Goal: Task Accomplishment & Management: Complete application form

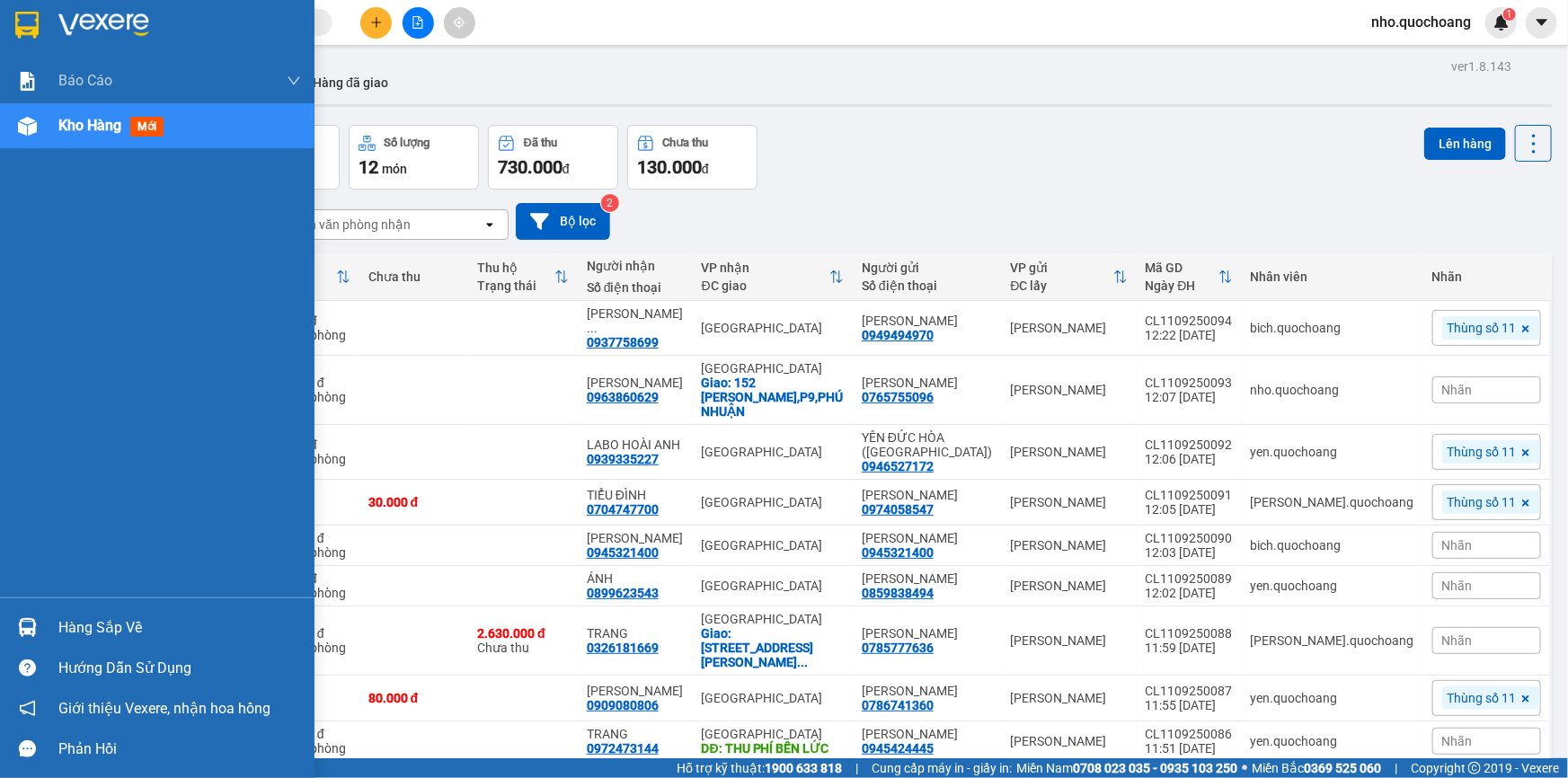
click at [80, 623] on div "Hàng sắp về" at bounding box center [180, 628] width 242 height 27
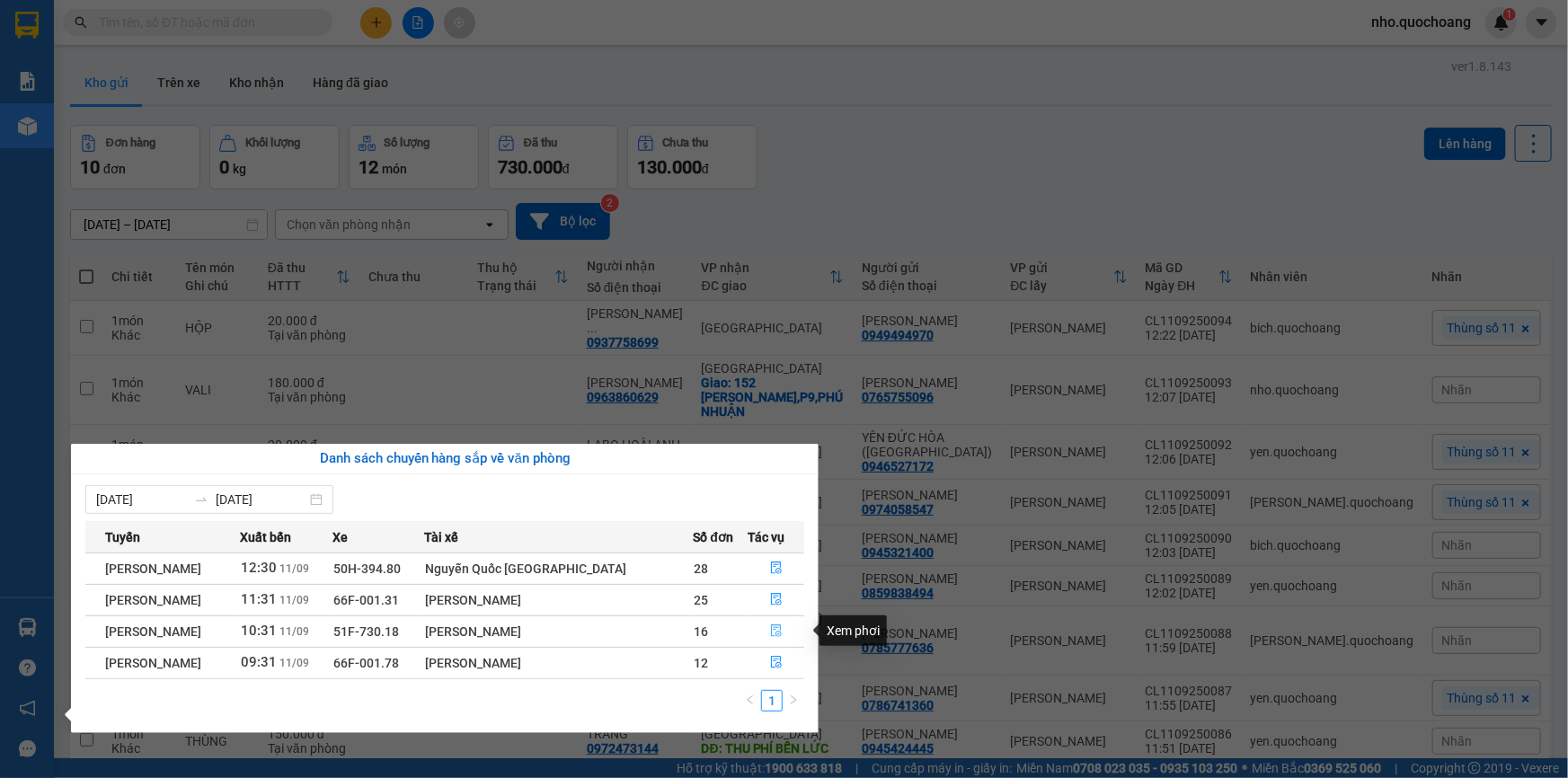
click at [772, 630] on icon "file-done" at bounding box center [776, 631] width 12 height 13
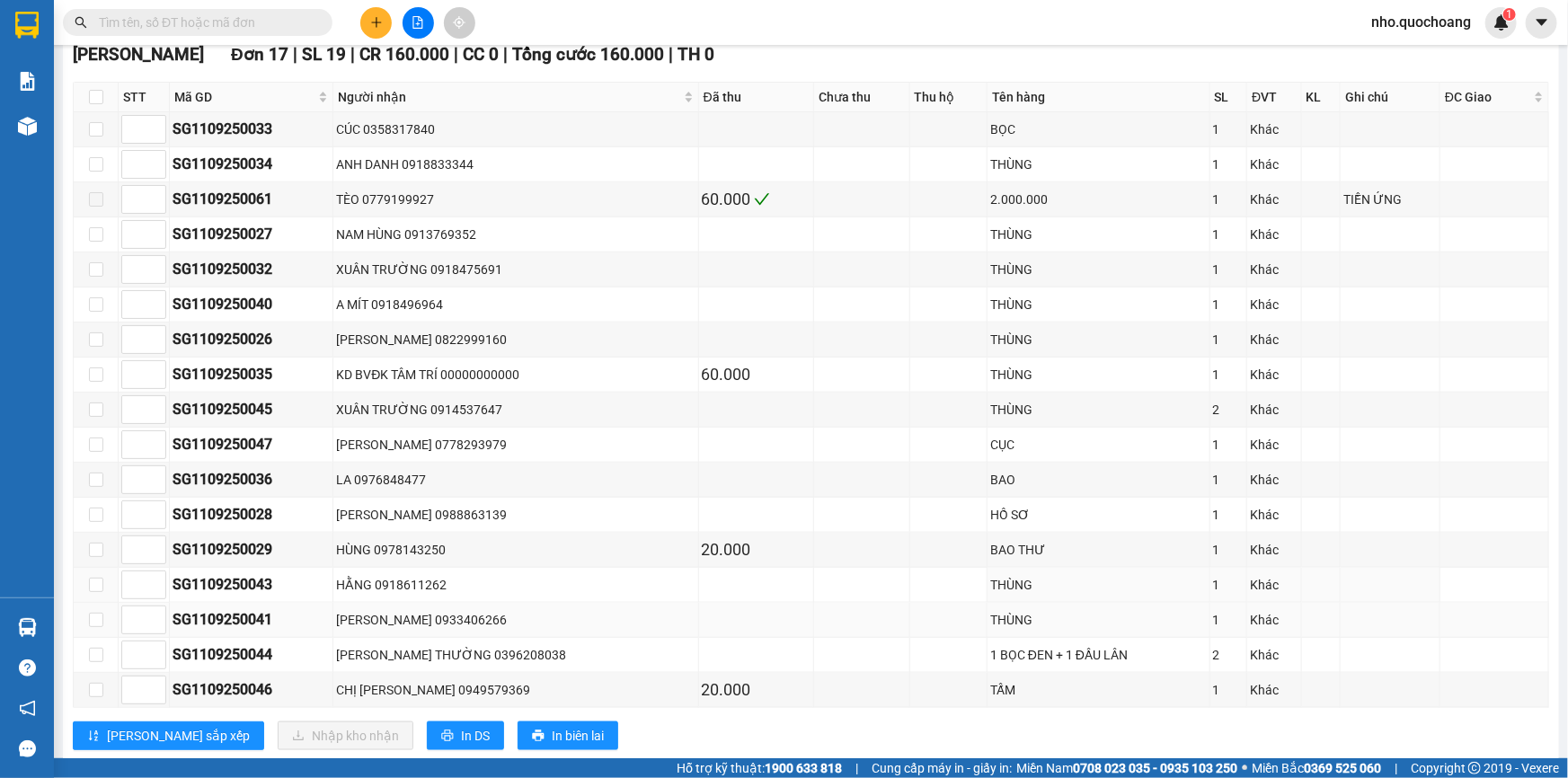
scroll to position [817, 0]
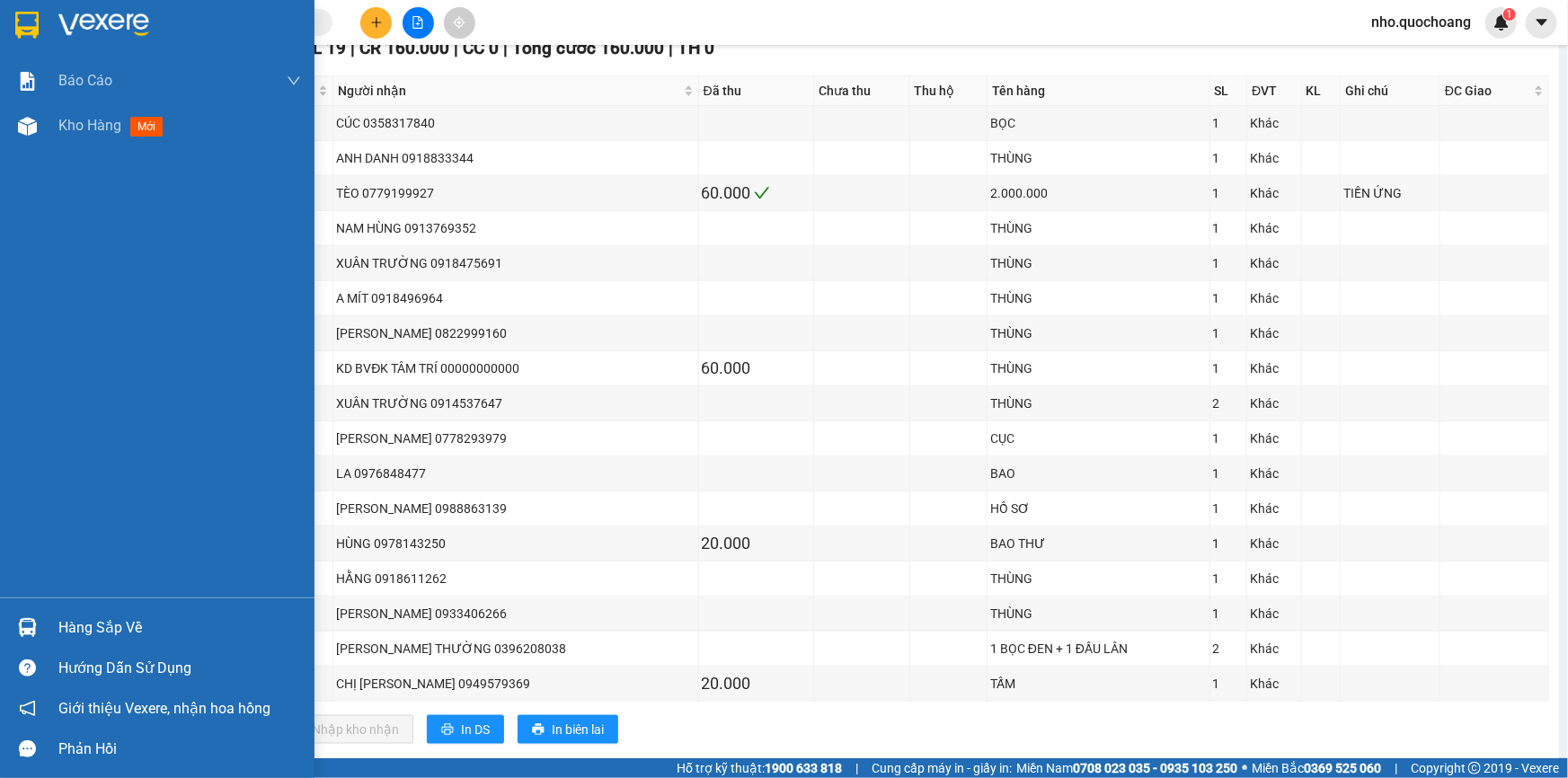
click at [54, 640] on div "Hàng sắp về" at bounding box center [157, 628] width 314 height 40
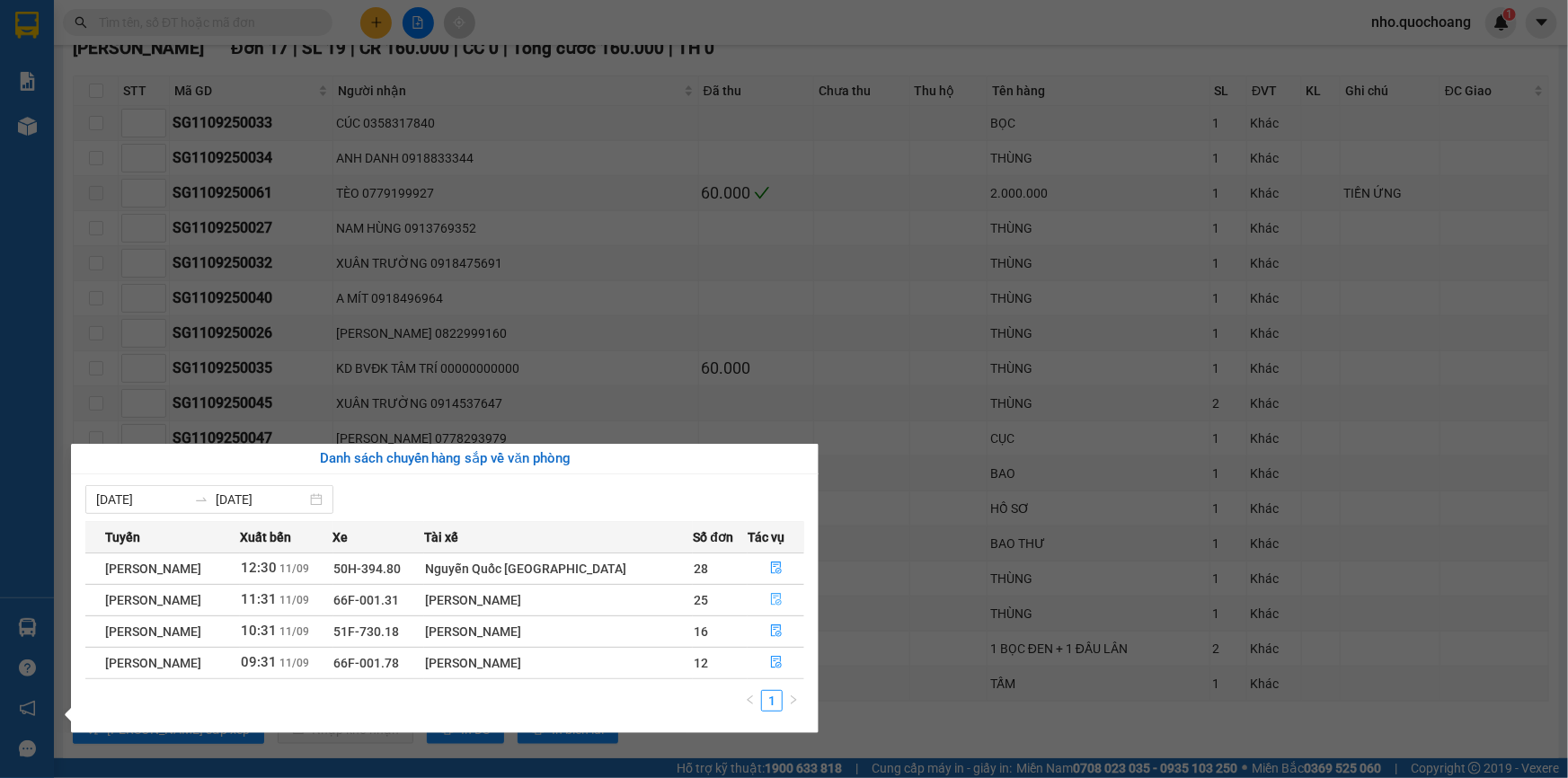
click at [774, 602] on icon "file-done" at bounding box center [776, 599] width 11 height 13
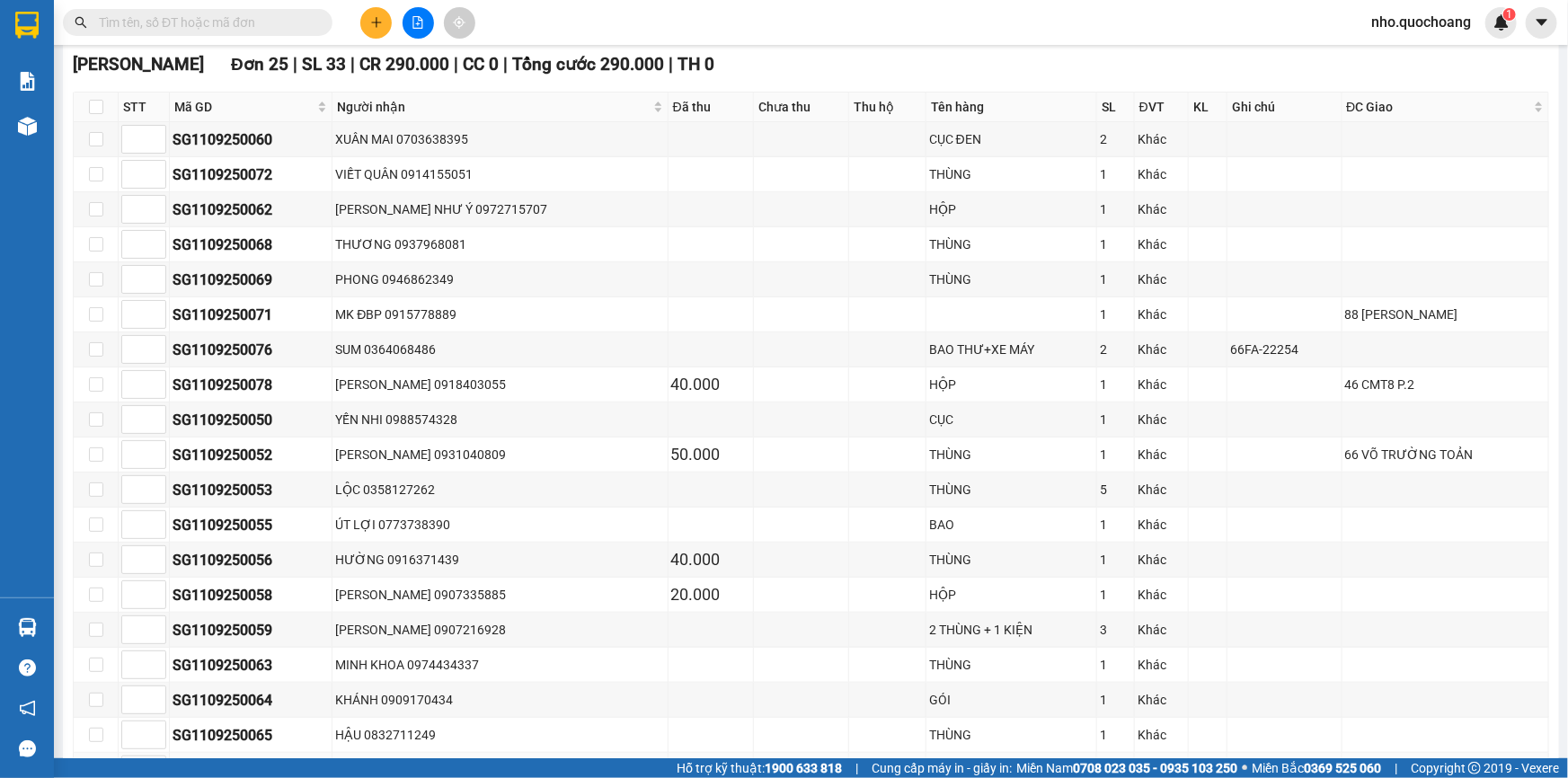
scroll to position [408, 0]
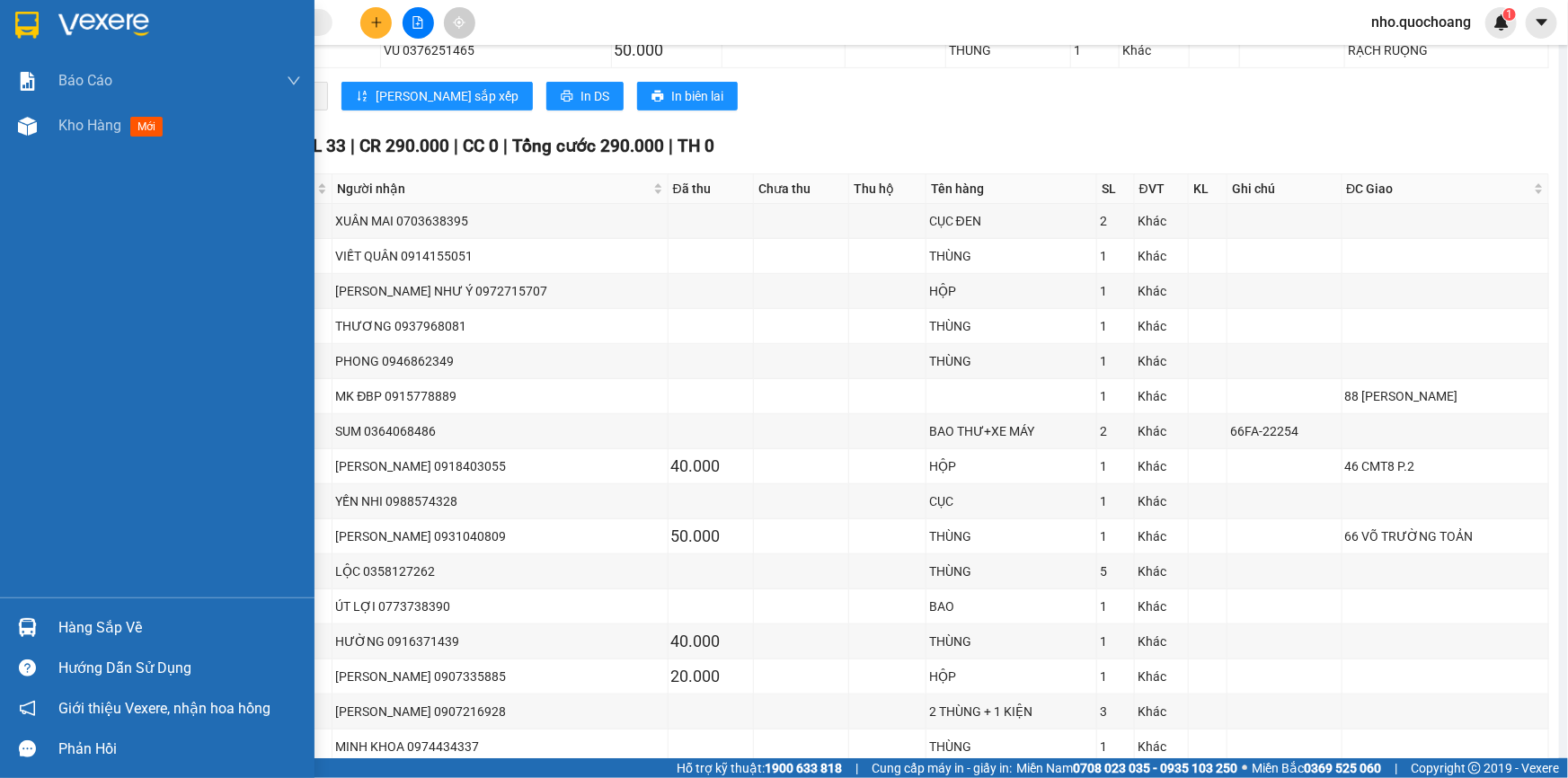
drag, startPoint x: 90, startPoint y: 632, endPoint x: 477, endPoint y: 621, distance: 387.2
click at [110, 628] on div "Hàng sắp về" at bounding box center [180, 628] width 242 height 27
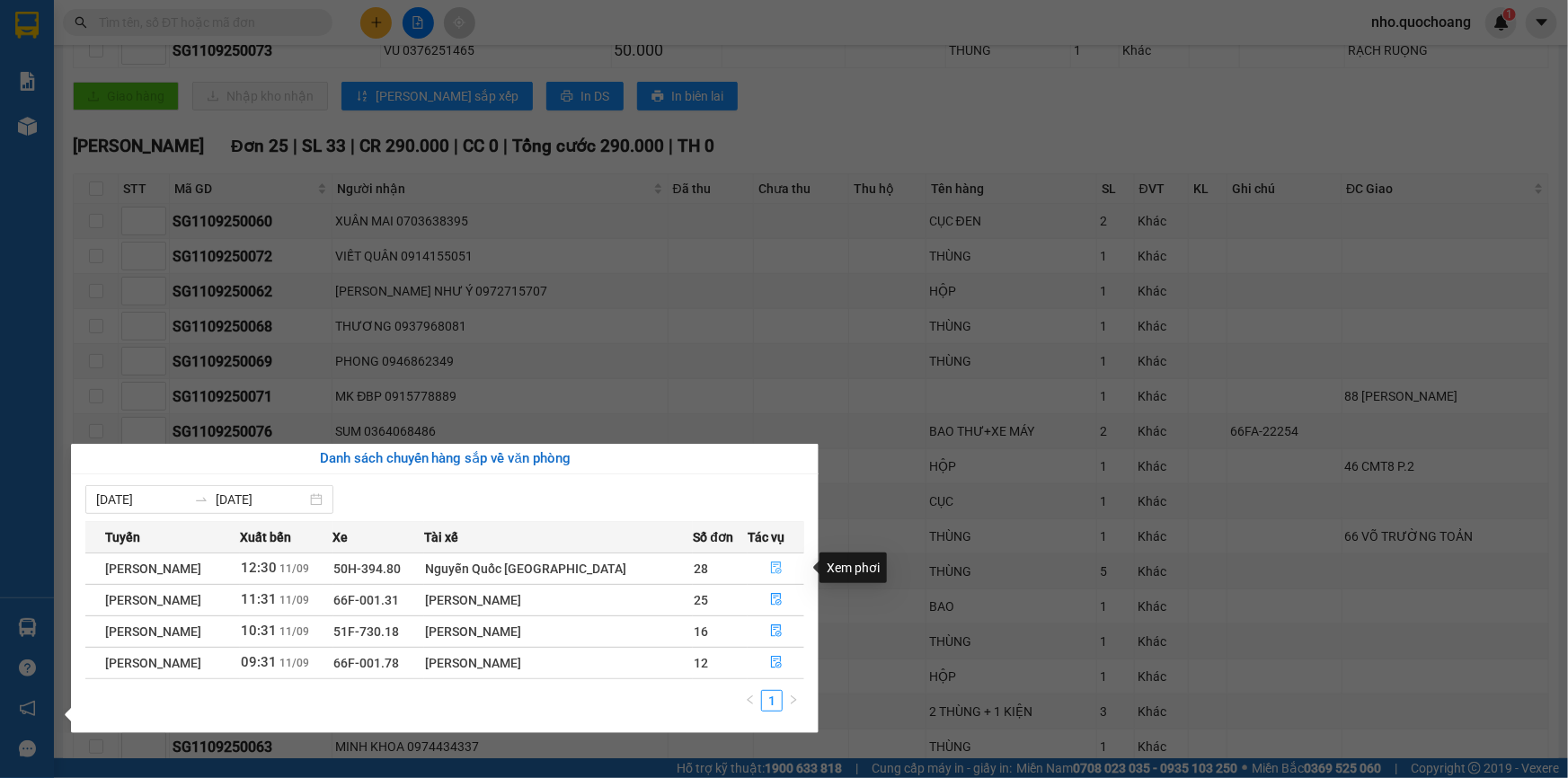
click at [773, 570] on icon "file-done" at bounding box center [776, 567] width 12 height 13
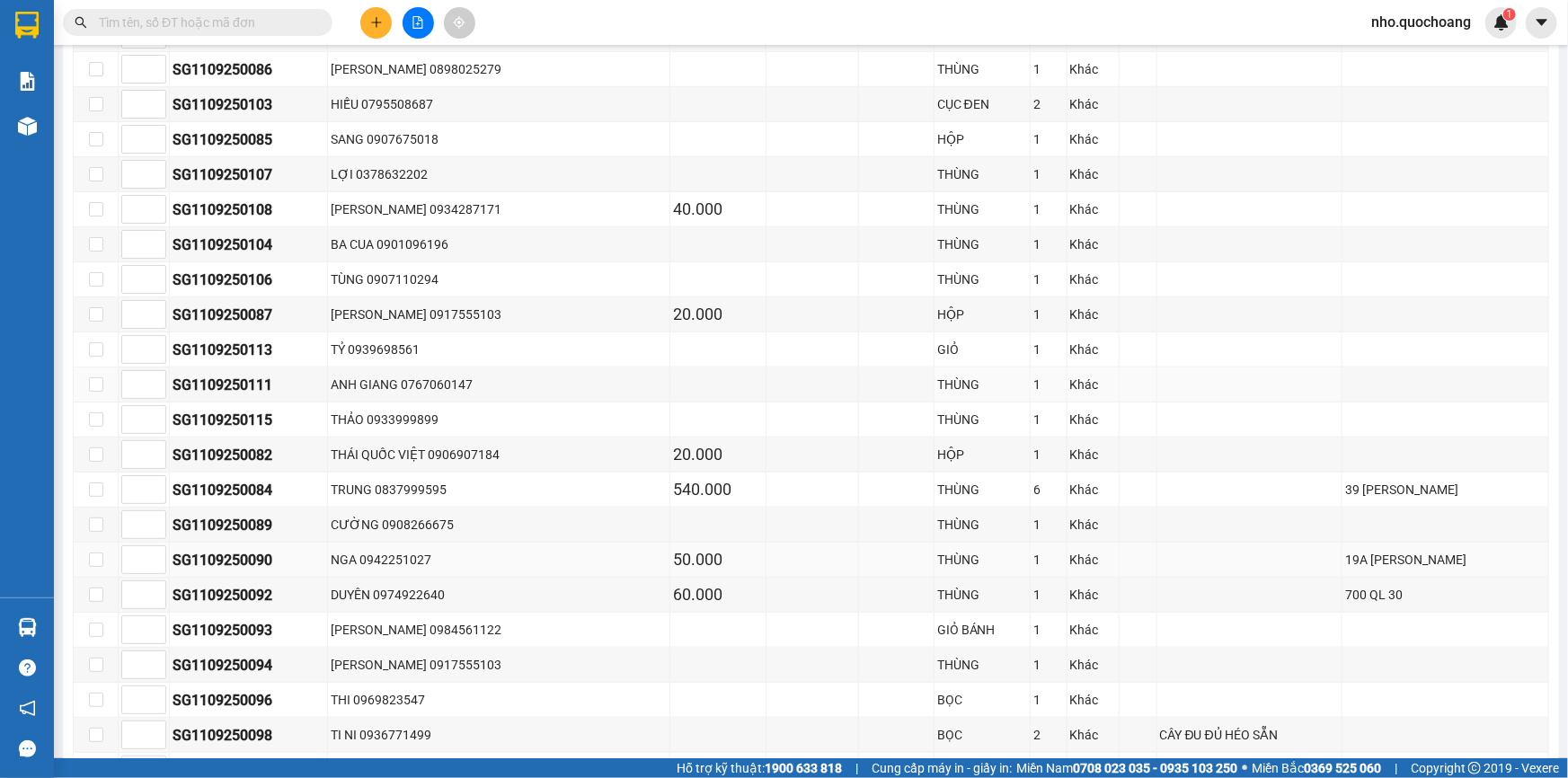
scroll to position [980, 0]
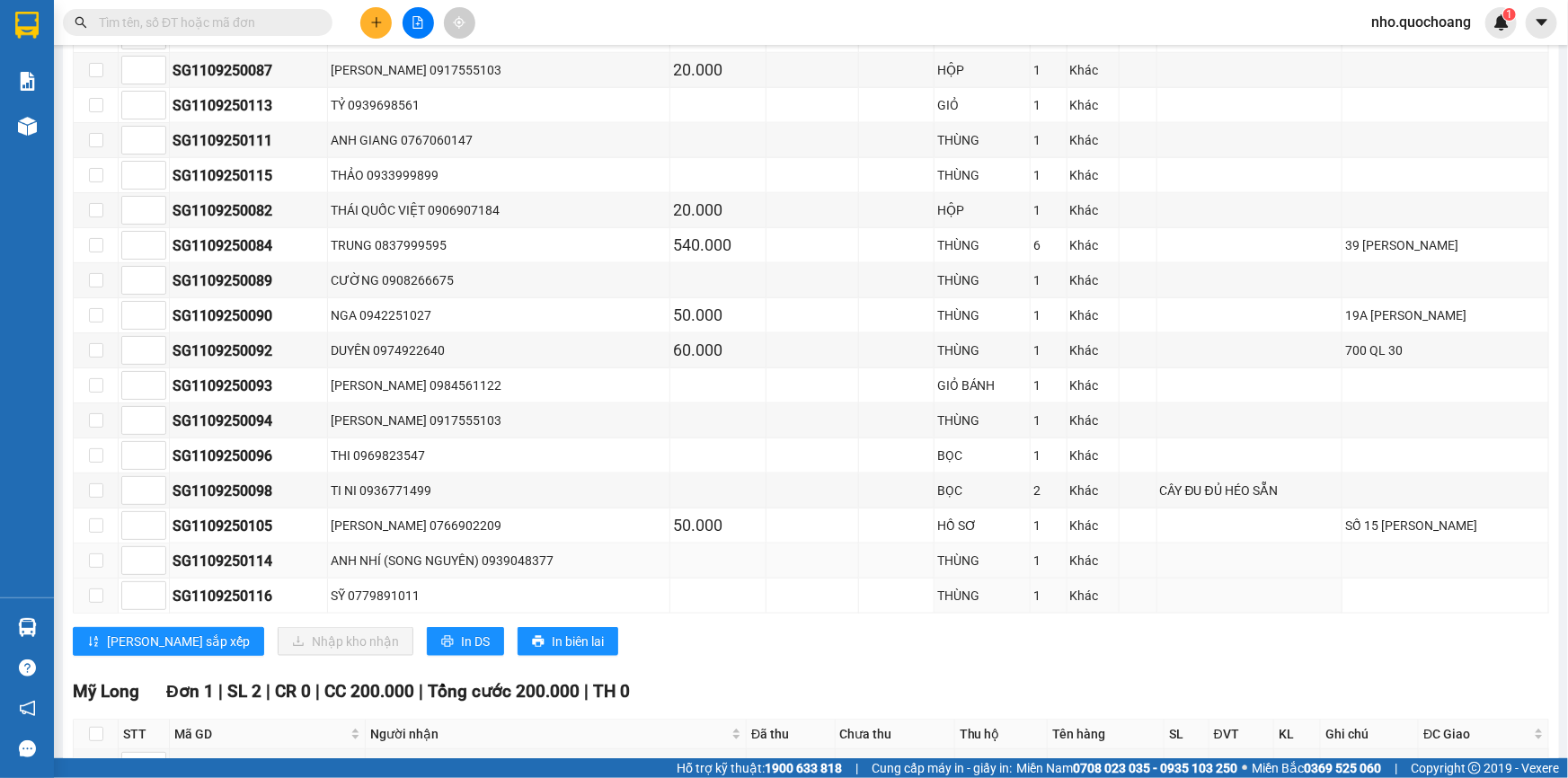
drag, startPoint x: 377, startPoint y: 584, endPoint x: 350, endPoint y: 549, distance: 44.2
click at [374, 586] on div "SỸ 0779891011" at bounding box center [499, 595] width 336 height 20
drag, startPoint x: 347, startPoint y: 540, endPoint x: 341, endPoint y: 493, distance: 47.4
click at [343, 523] on tbody "SG1109250091 NGA 0942251027 70.000 THÙNG 1 Khác 396 LÊ ĐẠI HÀNH SG1109250095 ĐỖ…" at bounding box center [811, 123] width 1476 height 982
drag, startPoint x: 341, startPoint y: 493, endPoint x: 353, endPoint y: 445, distance: 49.5
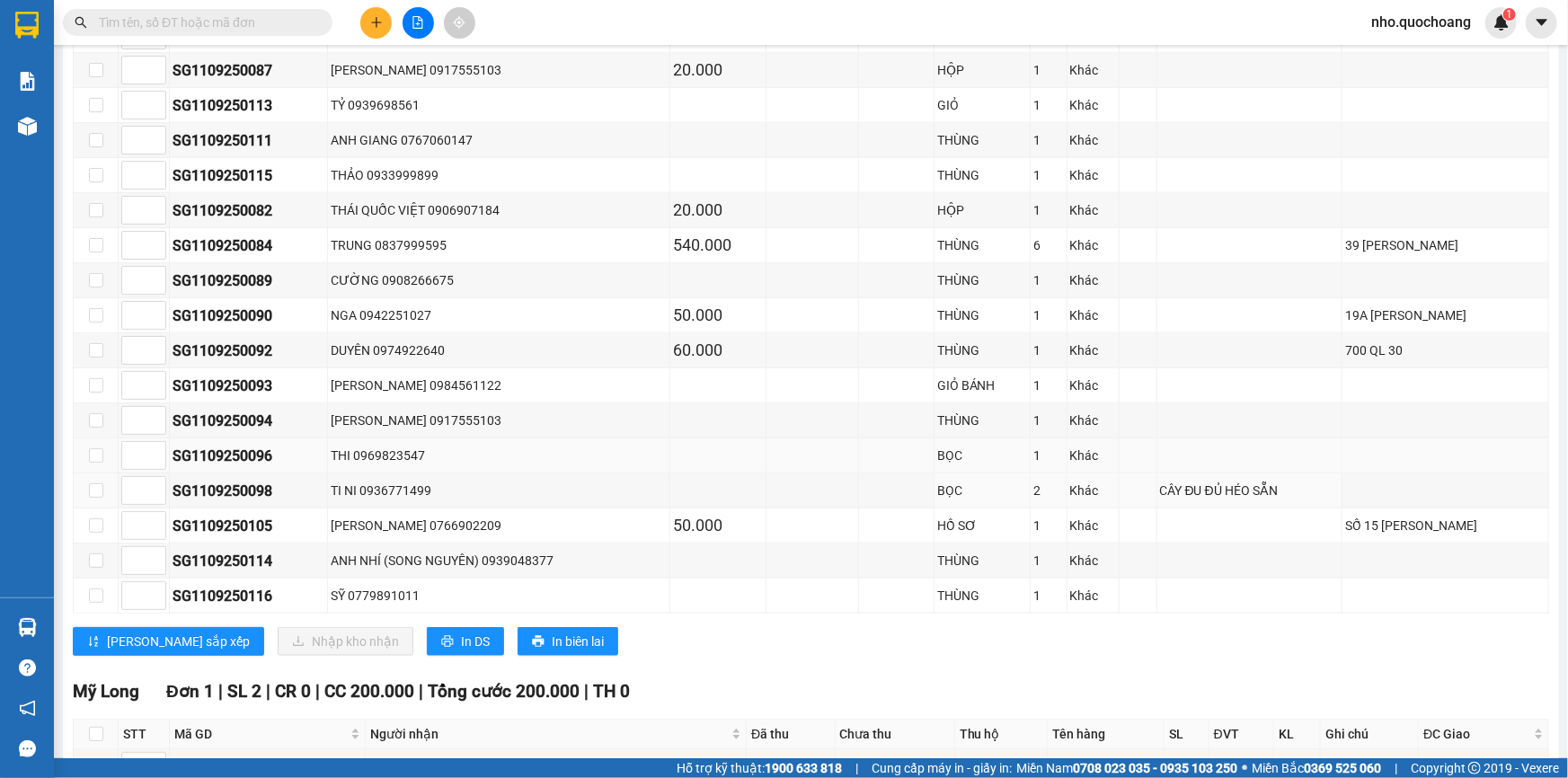
click at [348, 474] on td "TI NI 0936771499" at bounding box center [499, 491] width 342 height 35
drag, startPoint x: 353, startPoint y: 445, endPoint x: 359, endPoint y: 431, distance: 15.2
click at [359, 439] on td "THI 0969823547" at bounding box center [499, 456] width 342 height 35
click at [364, 411] on div "LÊ VĂN TIẾN 0917555103" at bounding box center [499, 420] width 336 height 20
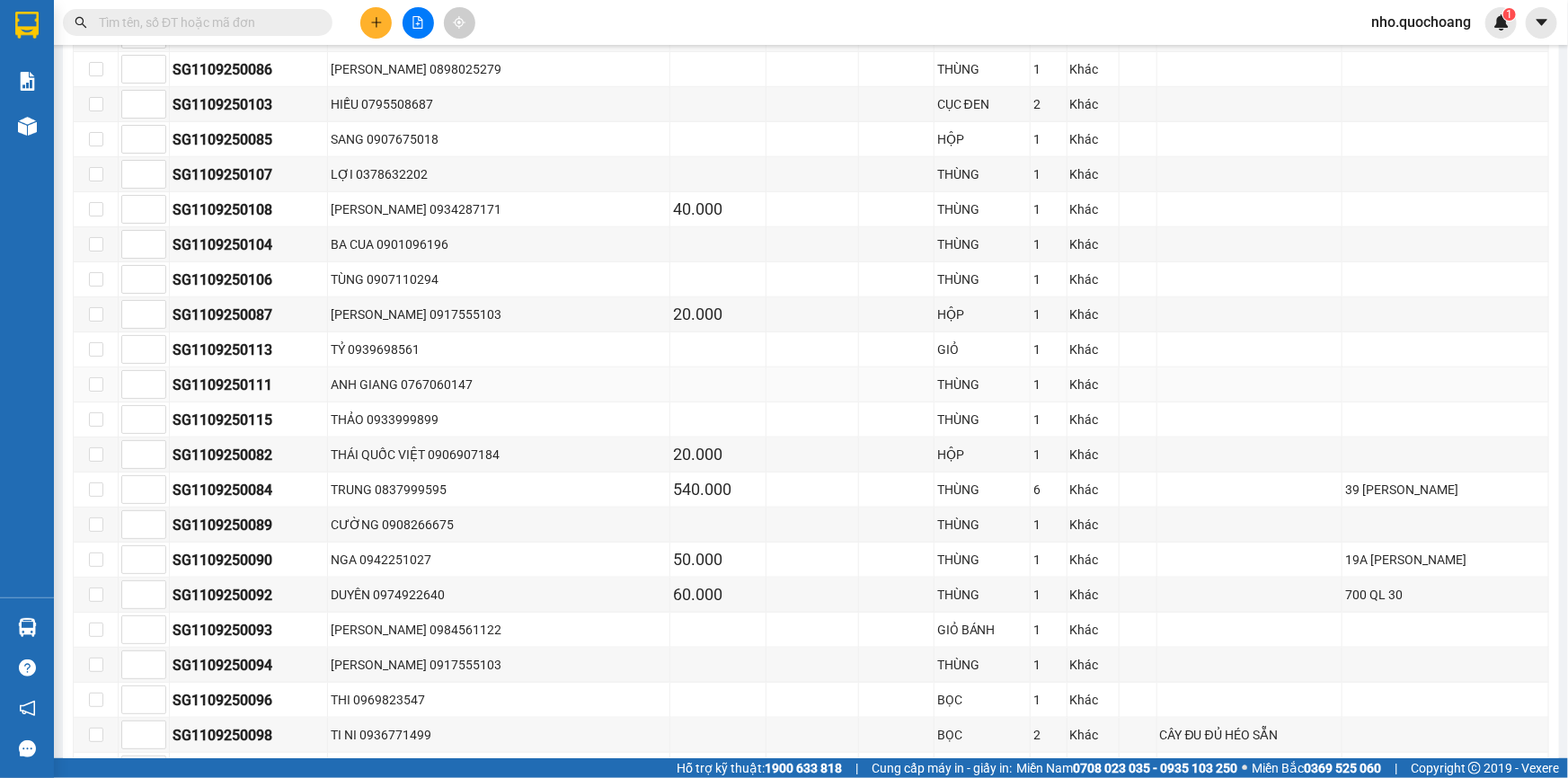
click at [396, 394] on td "ANH GIANG 0767060147" at bounding box center [499, 385] width 342 height 35
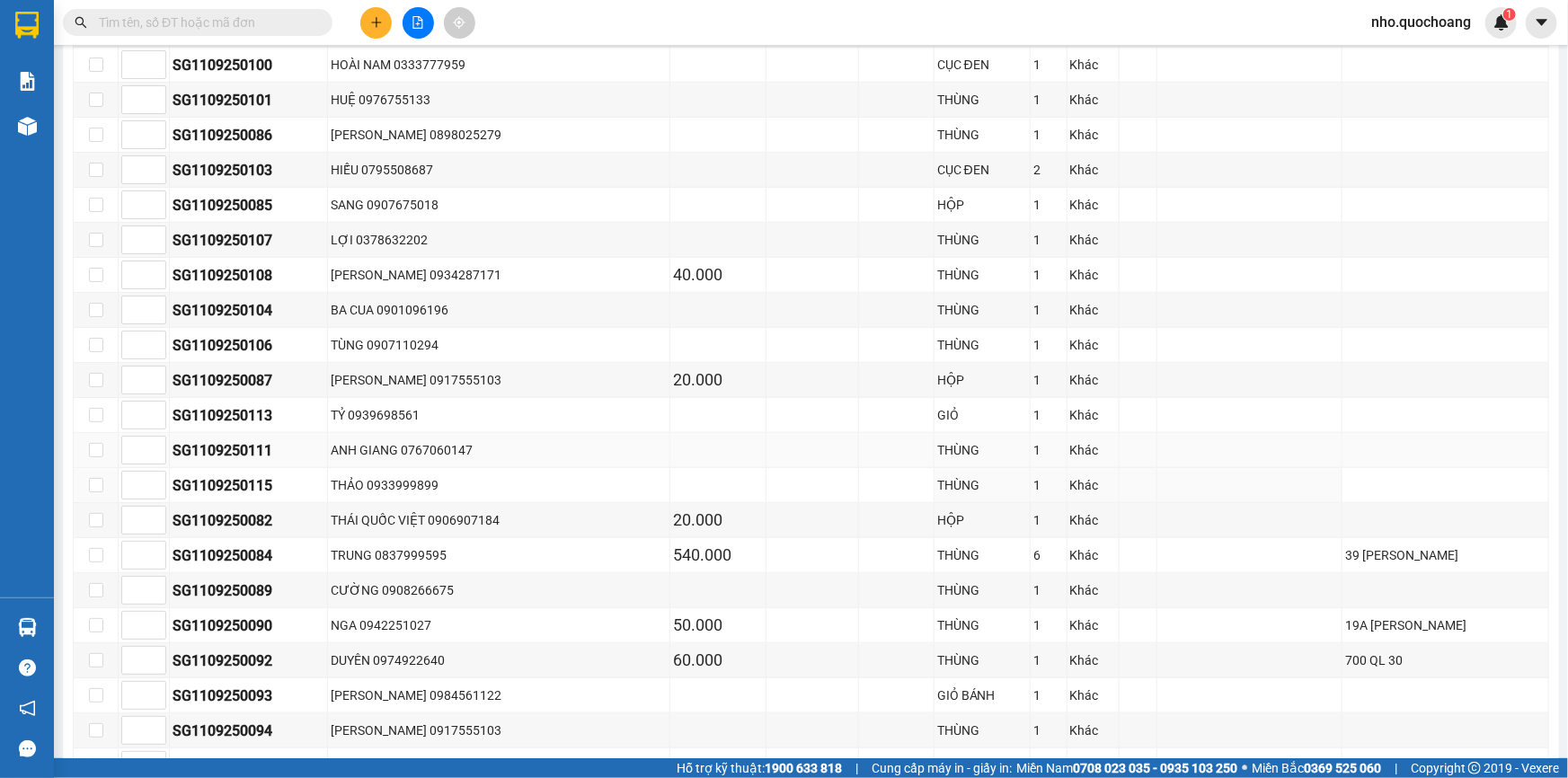
scroll to position [571, 0]
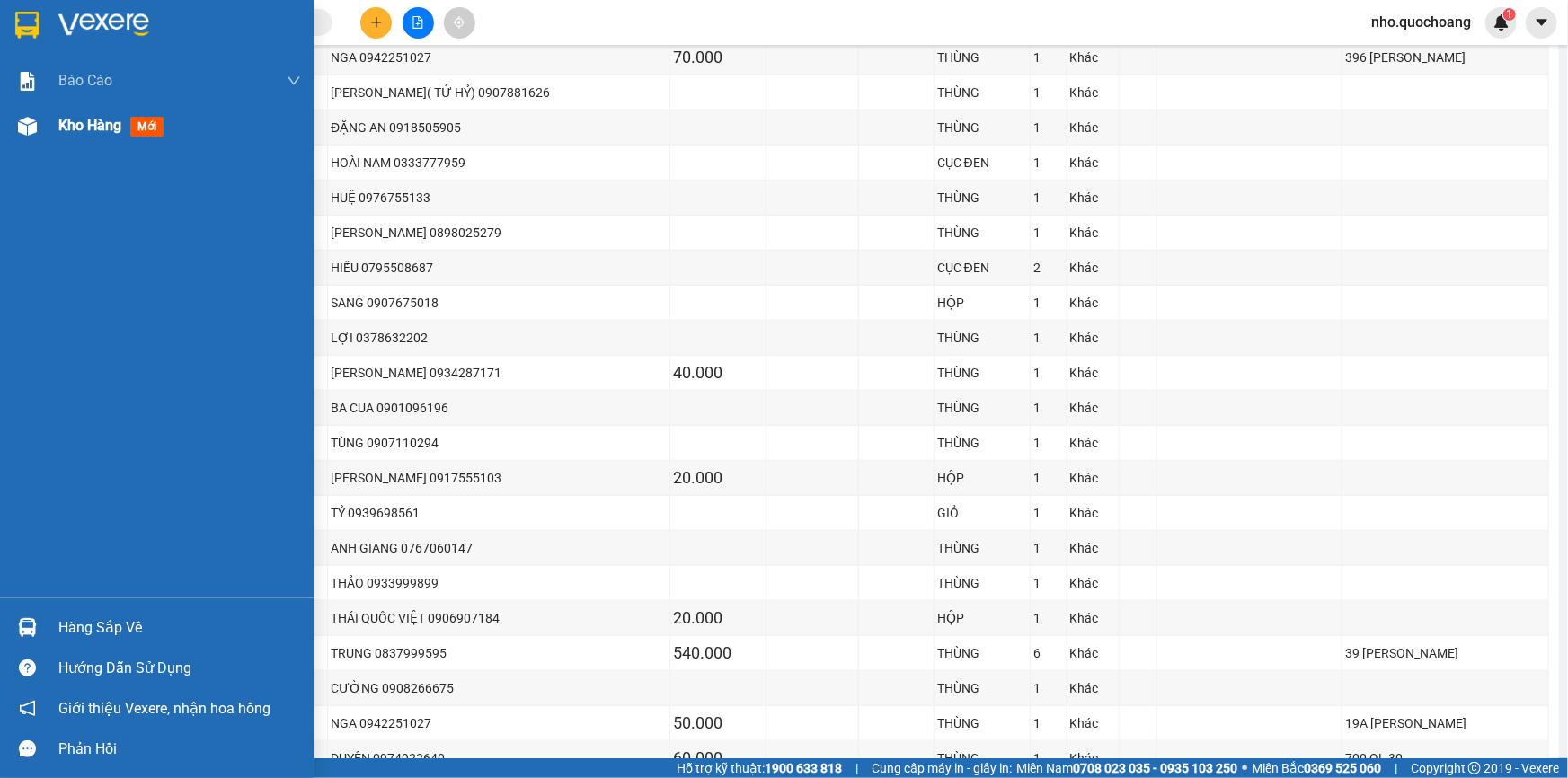
click at [87, 126] on span "Kho hàng" at bounding box center [89, 125] width 62 height 17
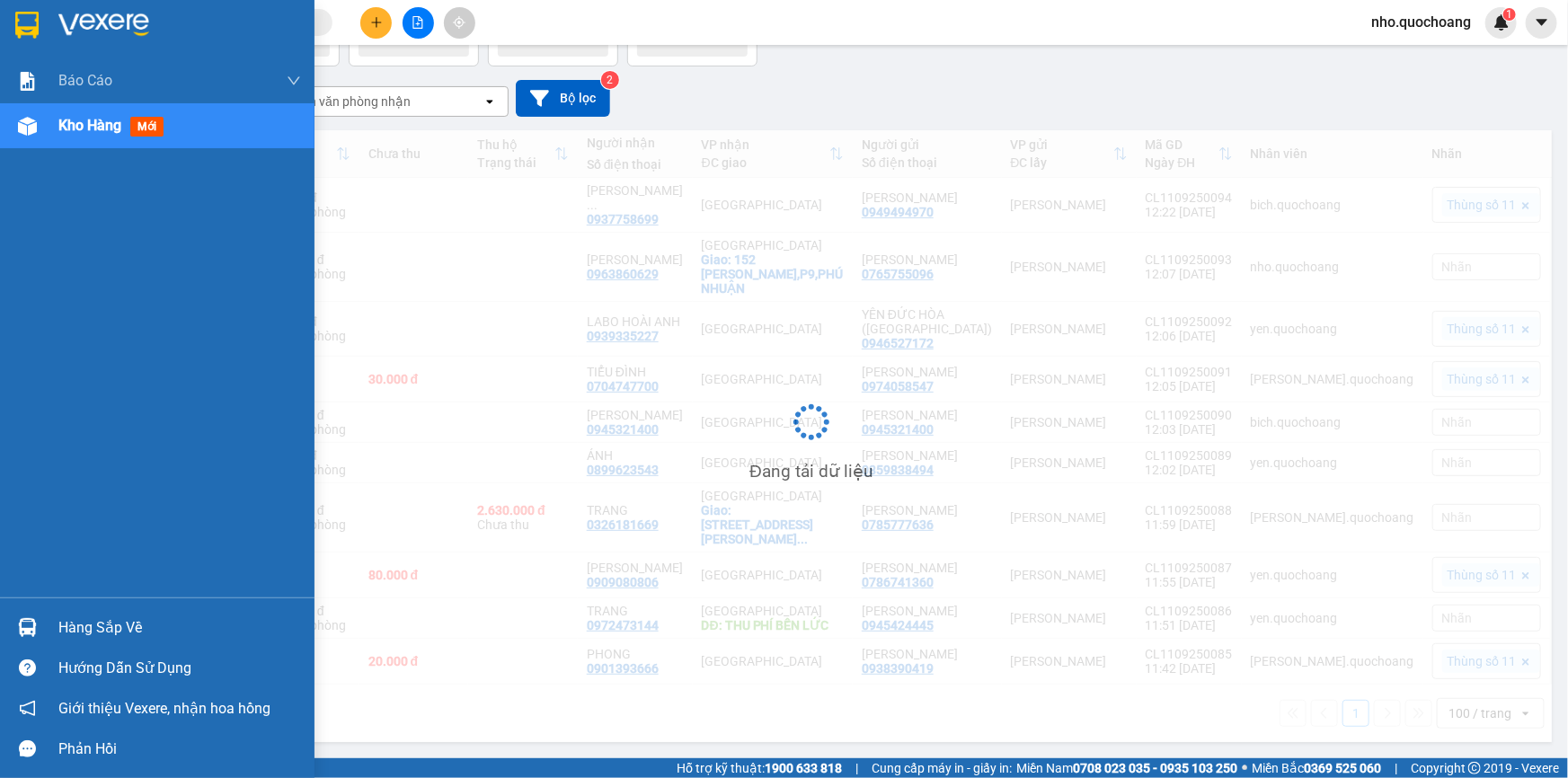
scroll to position [147, 0]
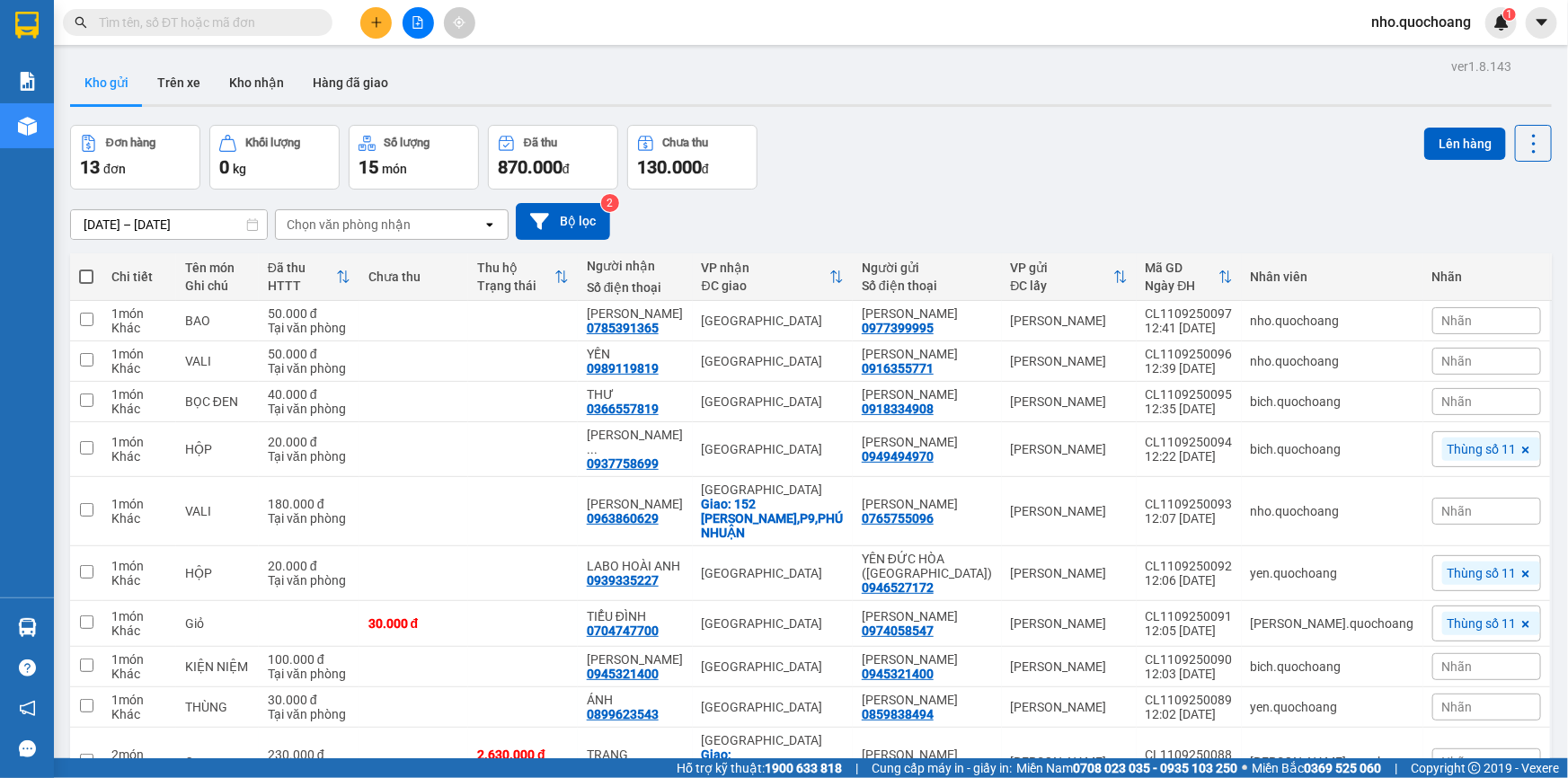
drag, startPoint x: 1035, startPoint y: 172, endPoint x: 955, endPoint y: 185, distance: 81.0
click at [1024, 176] on div "Đơn hàng 13 đơn Khối lượng 0 kg Số lượng 15 món Đã thu 870.000 đ Chưa thu 130.0…" at bounding box center [810, 157] width 1481 height 64
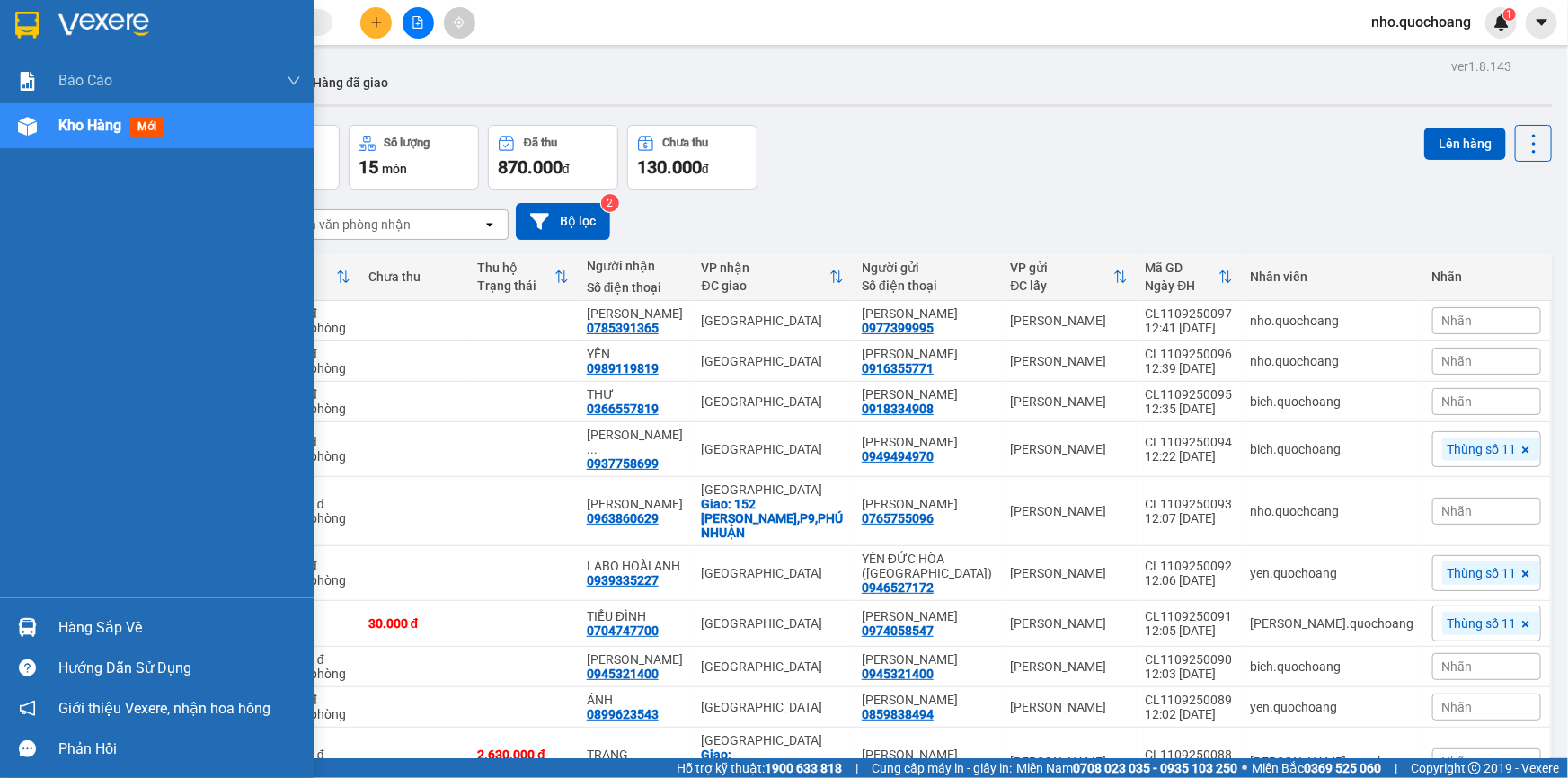
click at [62, 635] on div "Hàng sắp về" at bounding box center [180, 628] width 242 height 27
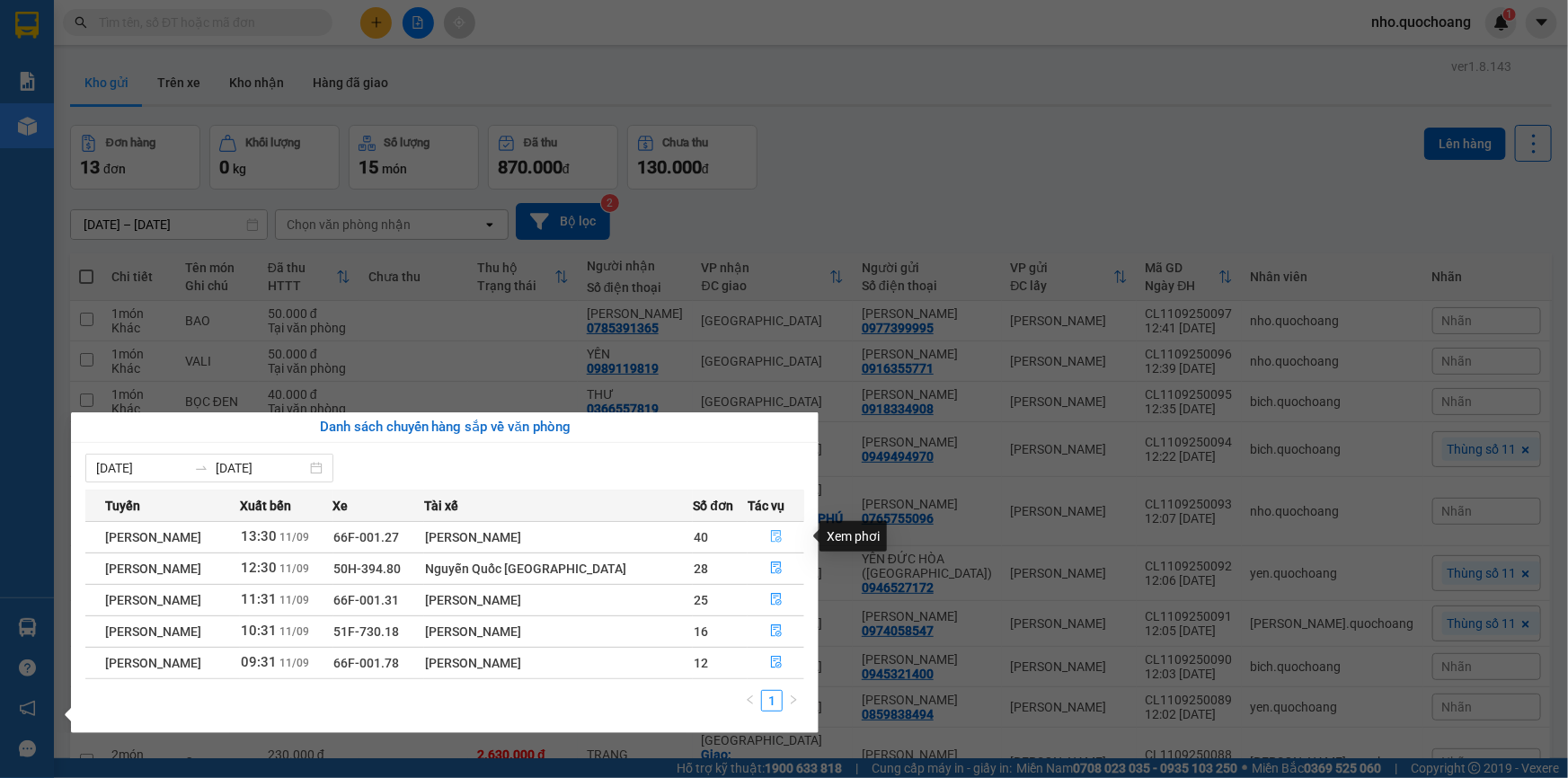
click at [771, 533] on icon "file-done" at bounding box center [776, 536] width 12 height 13
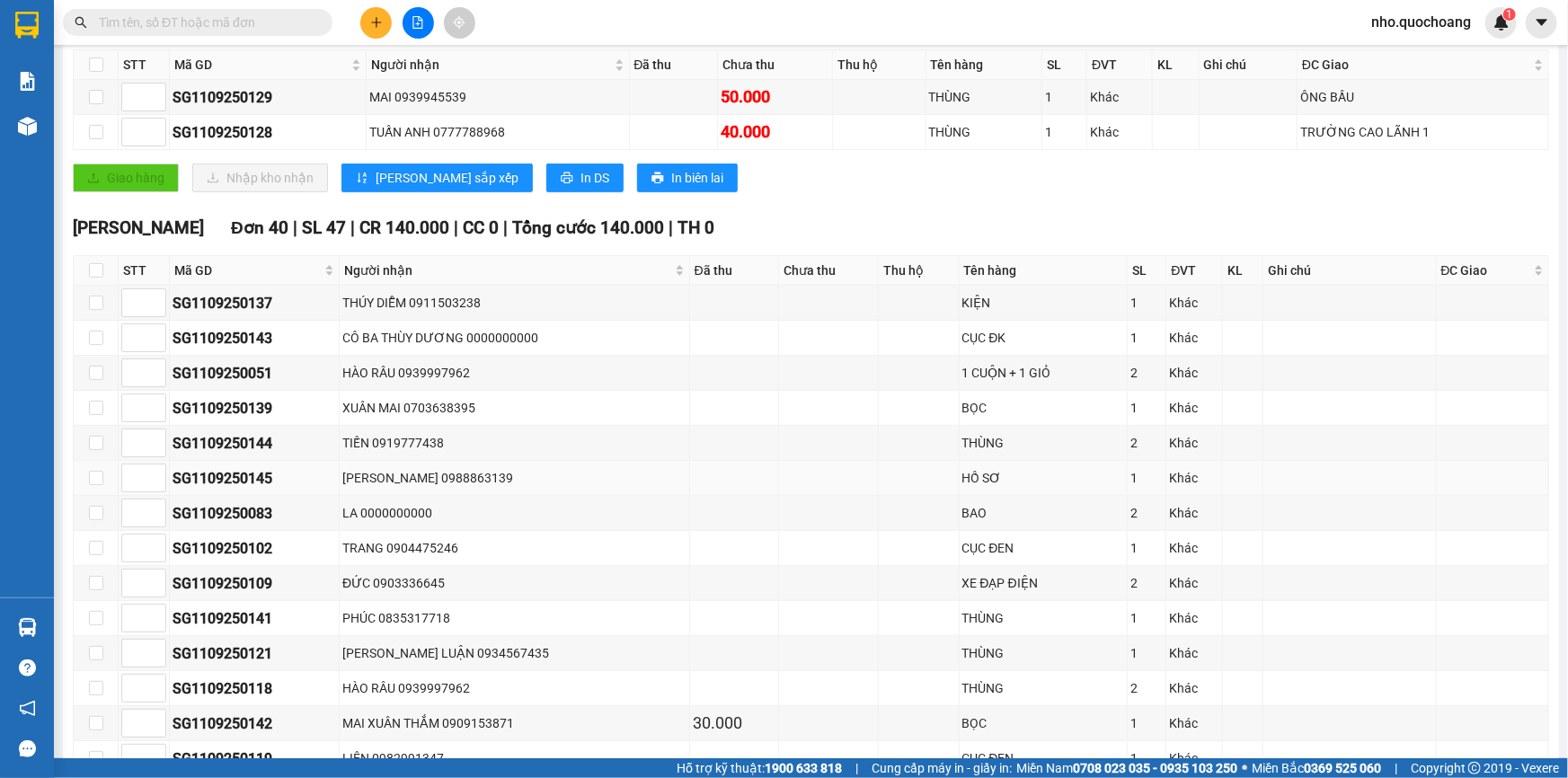
click at [502, 480] on div "[PERSON_NAME] 0988863139" at bounding box center [514, 478] width 344 height 20
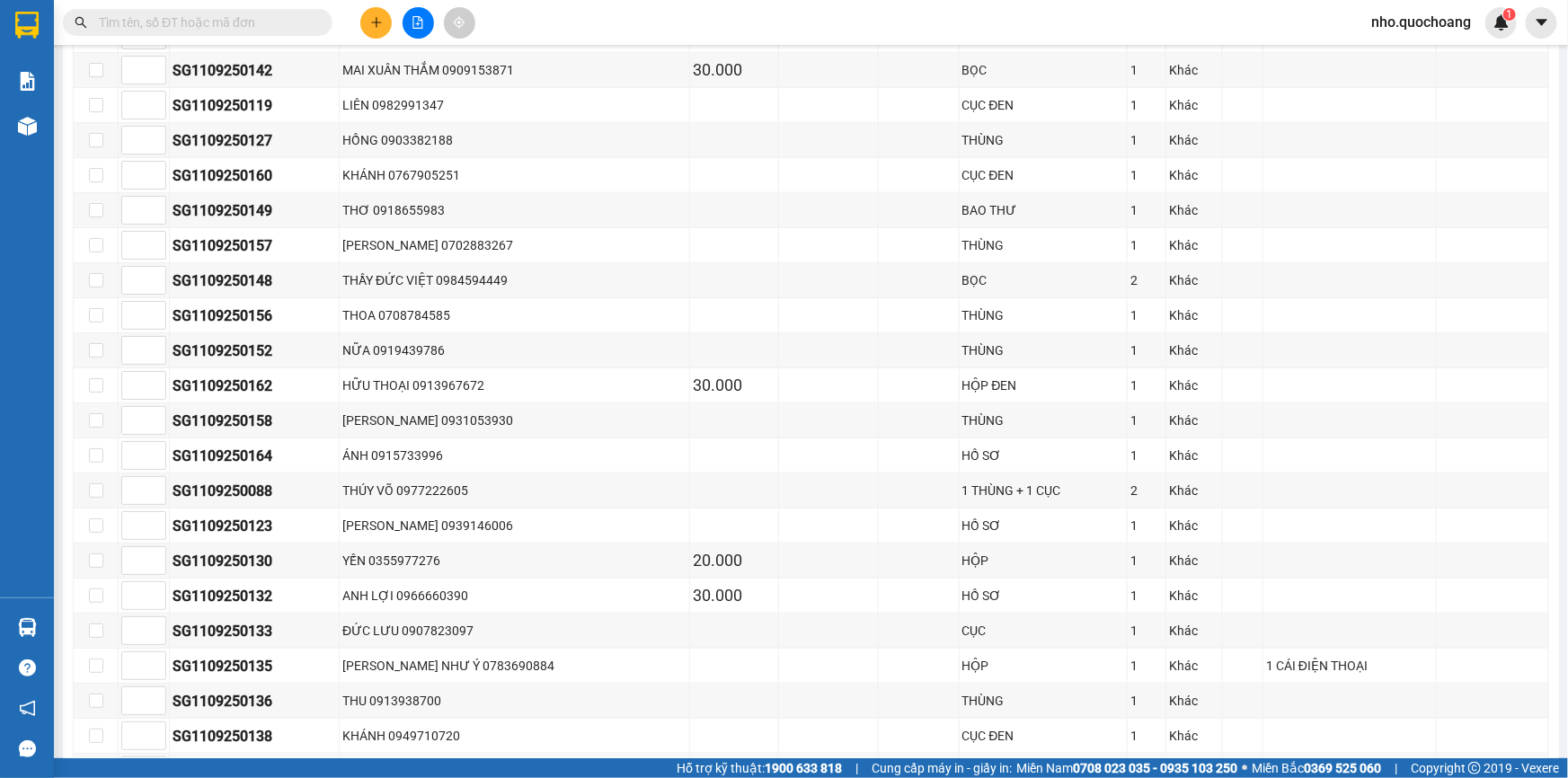
scroll to position [1307, 0]
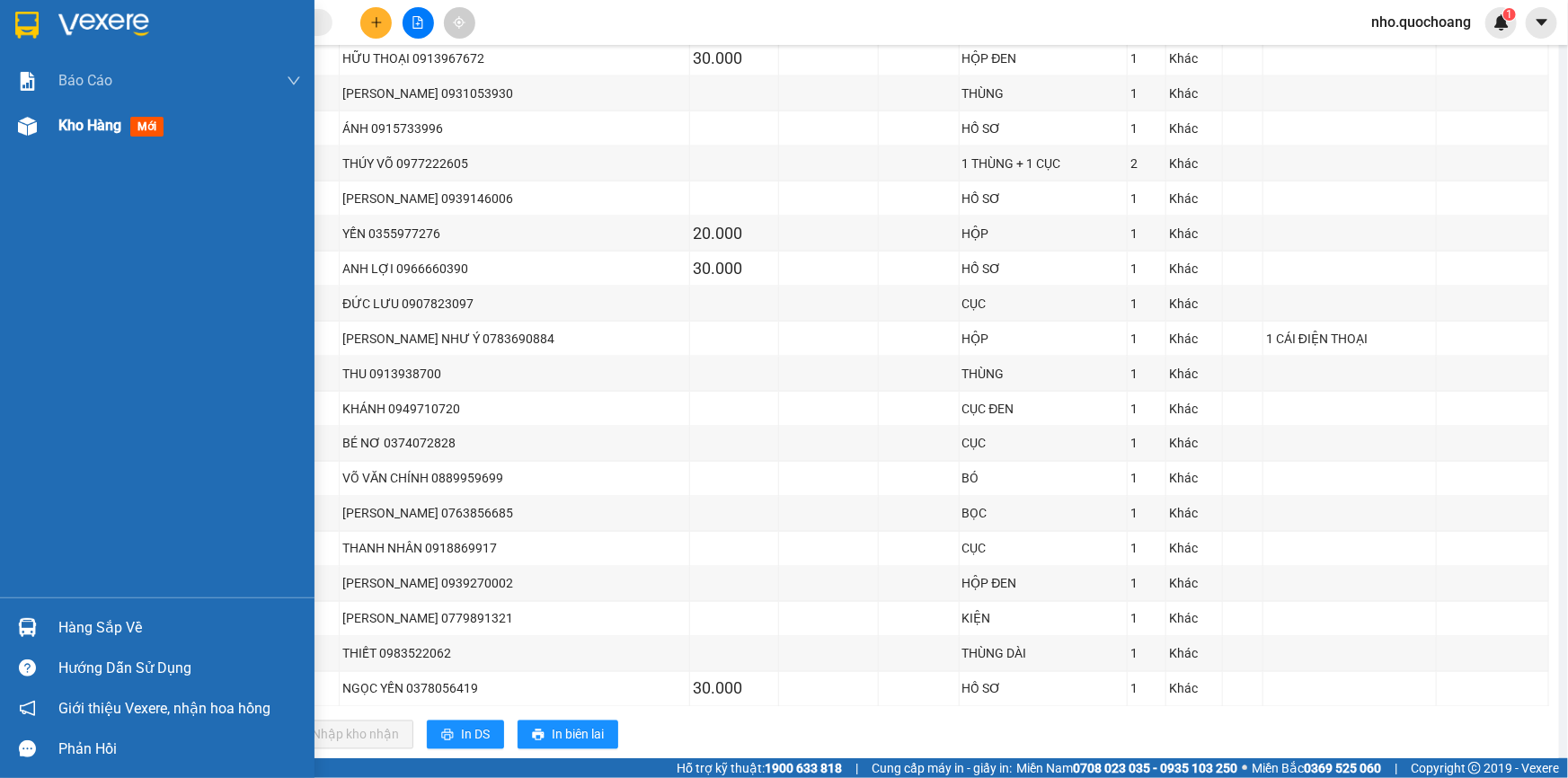
click at [52, 138] on div "Kho hàng mới" at bounding box center [157, 125] width 314 height 45
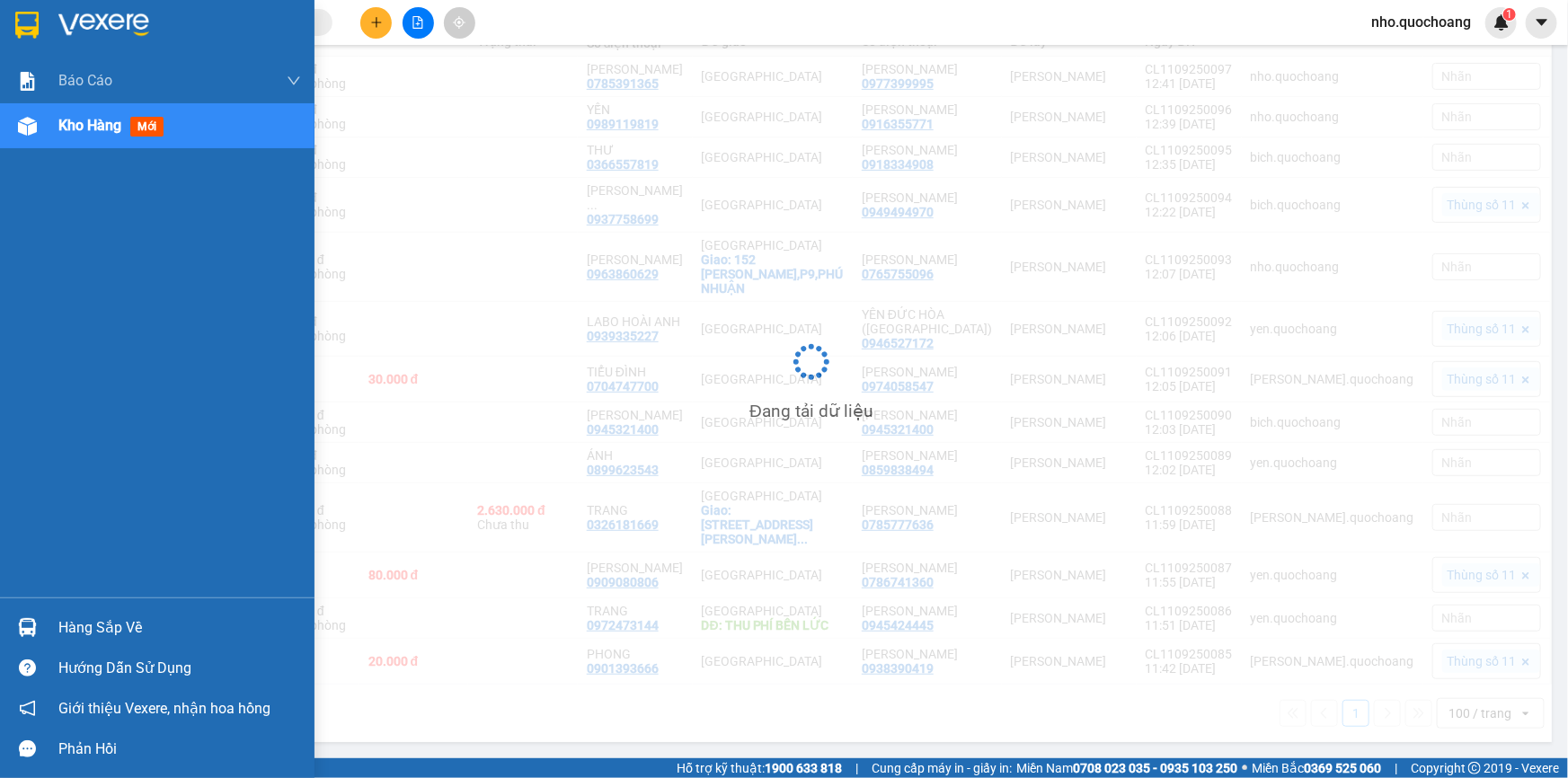
scroll to position [297, 0]
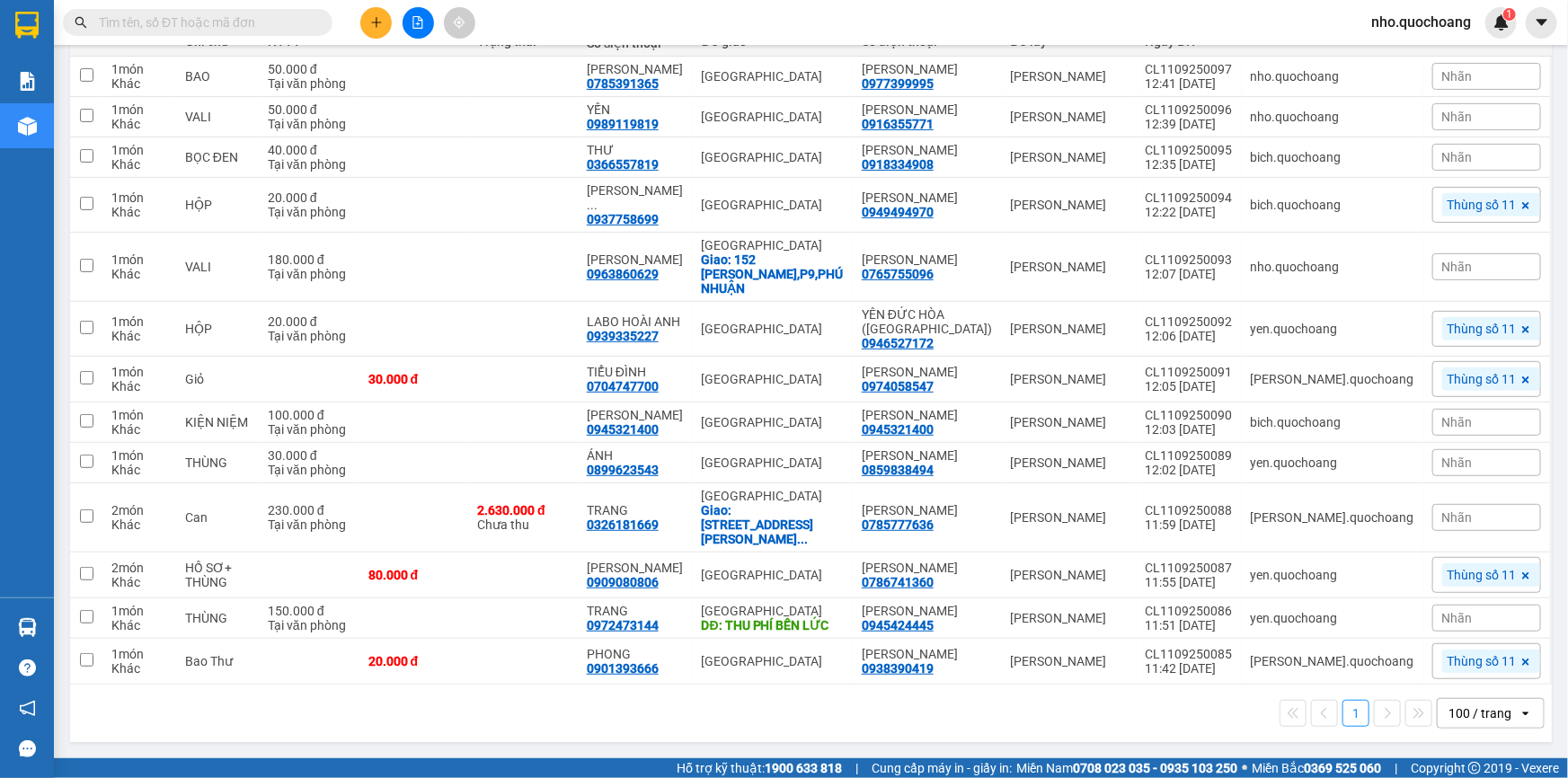
click at [284, 20] on input "text" at bounding box center [205, 22] width 212 height 20
click at [375, 20] on icon "plus" at bounding box center [376, 22] width 12 height 13
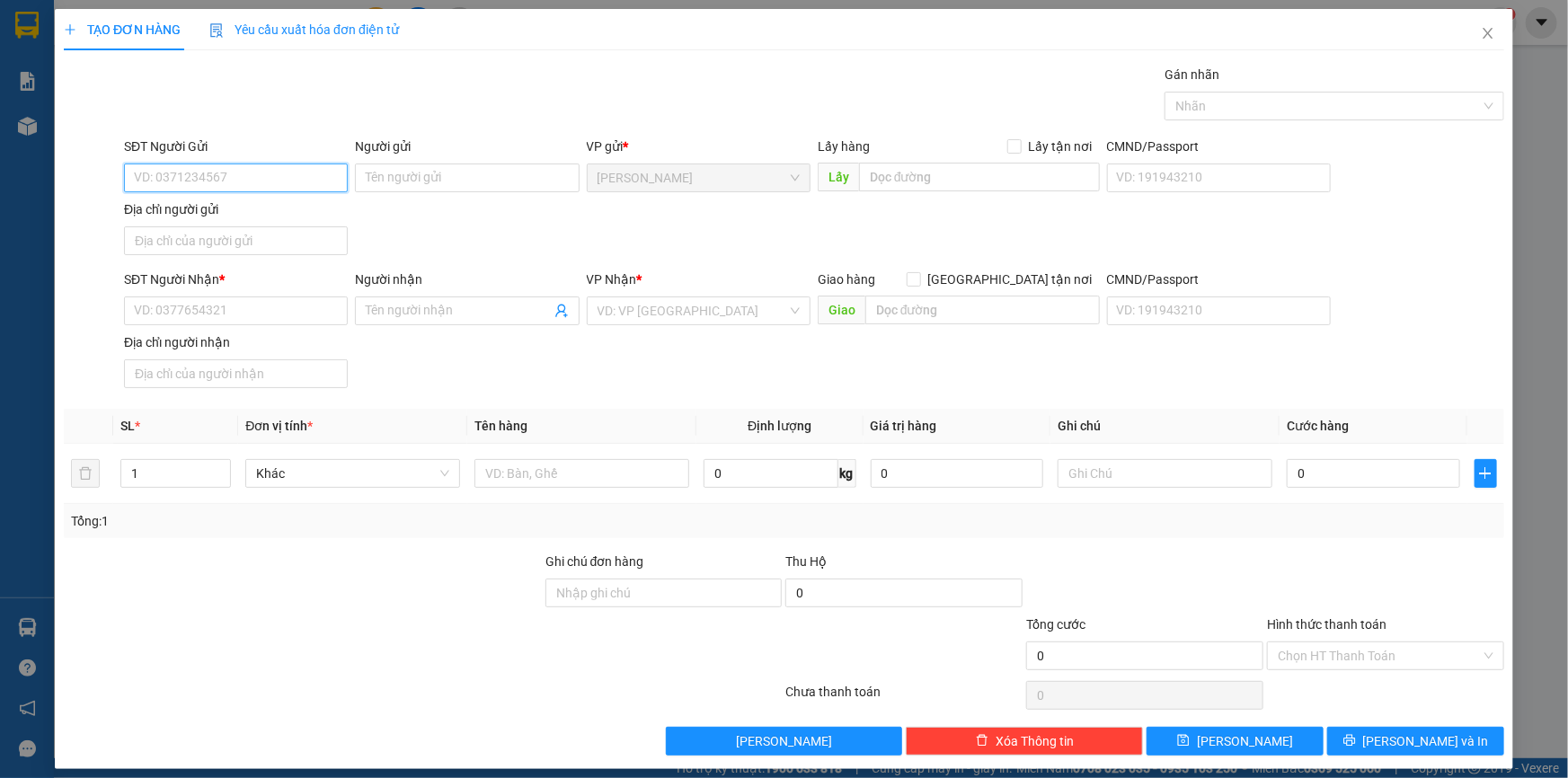
click at [231, 172] on input "SĐT Người Gửi" at bounding box center [236, 178] width 224 height 29
drag, startPoint x: 439, startPoint y: 136, endPoint x: 436, endPoint y: 177, distance: 41.1
click at [439, 137] on div "Người gửi" at bounding box center [466, 146] width 224 height 20
click at [439, 163] on input "Người gửi" at bounding box center [466, 178] width 224 height 29
click at [436, 185] on input "Người gửi" at bounding box center [466, 178] width 224 height 29
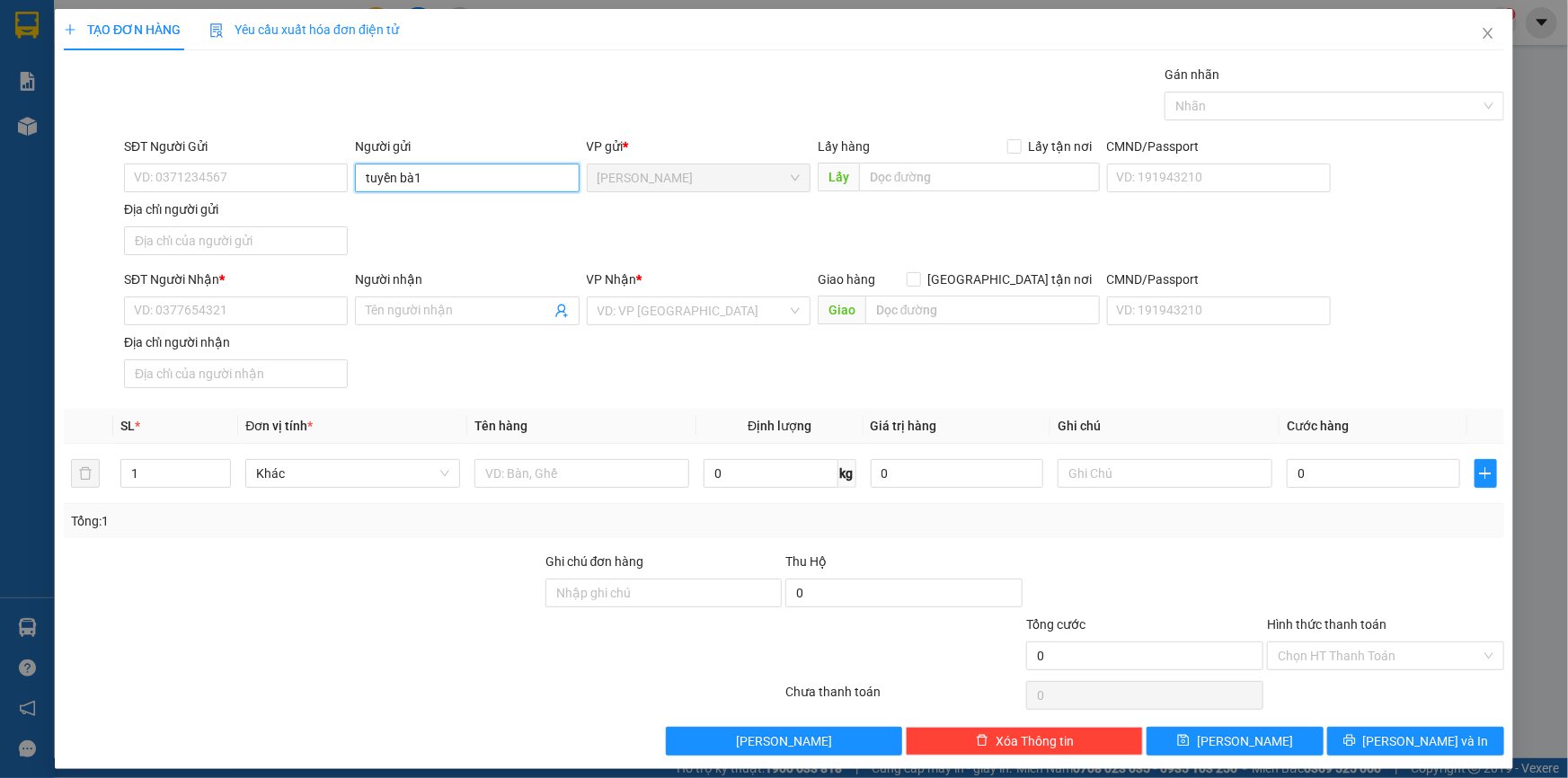
drag, startPoint x: 411, startPoint y: 191, endPoint x: 116, endPoint y: 252, distance: 301.2
click at [120, 252] on div "SĐT Người Gửi VD: 0371234567 Người gửi tuyền bà1 tuyền bà1 VP gửi * [PERSON_NAM…" at bounding box center [813, 199] width 1387 height 126
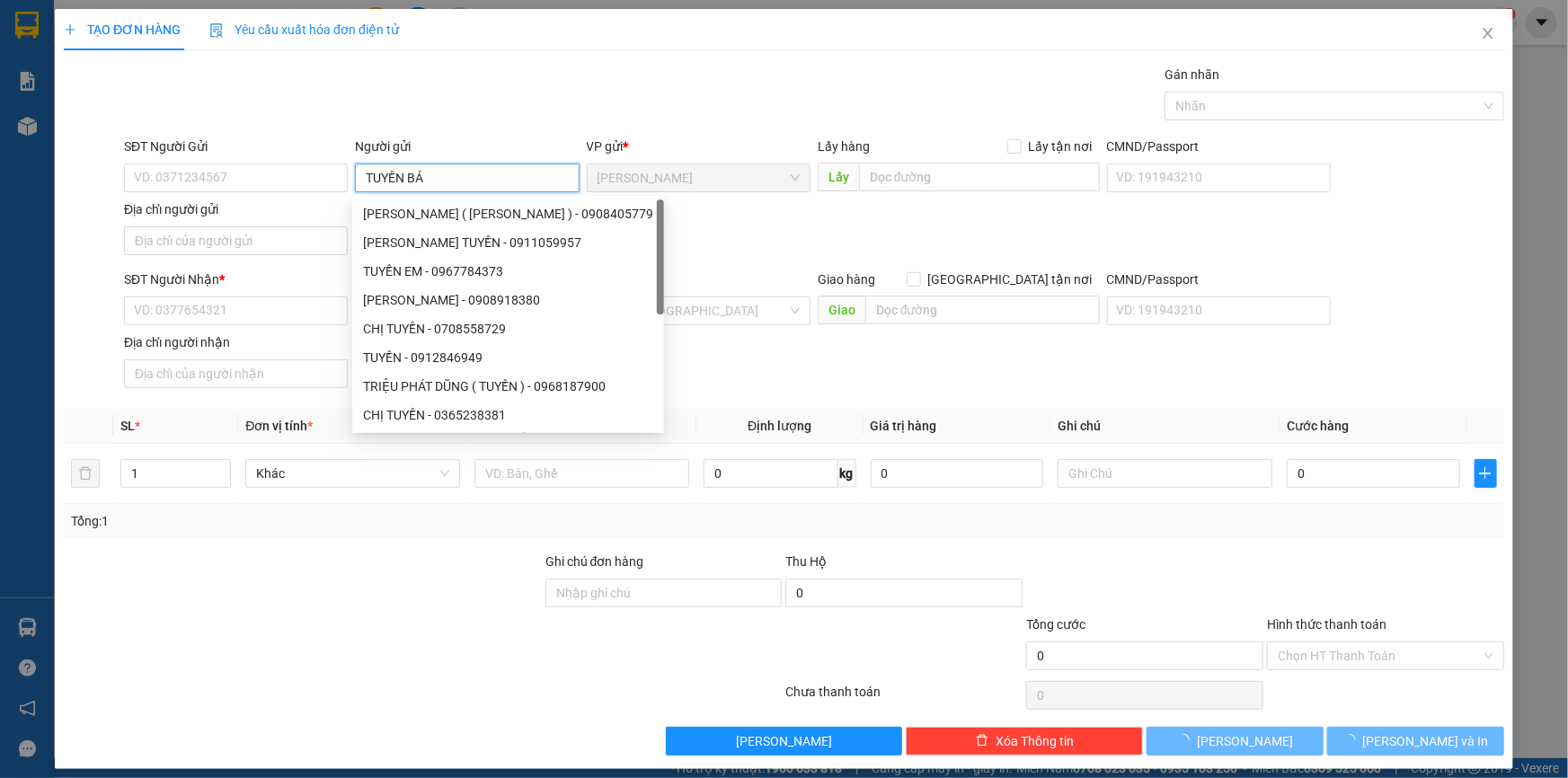
type input "TUYỀN BÁ"
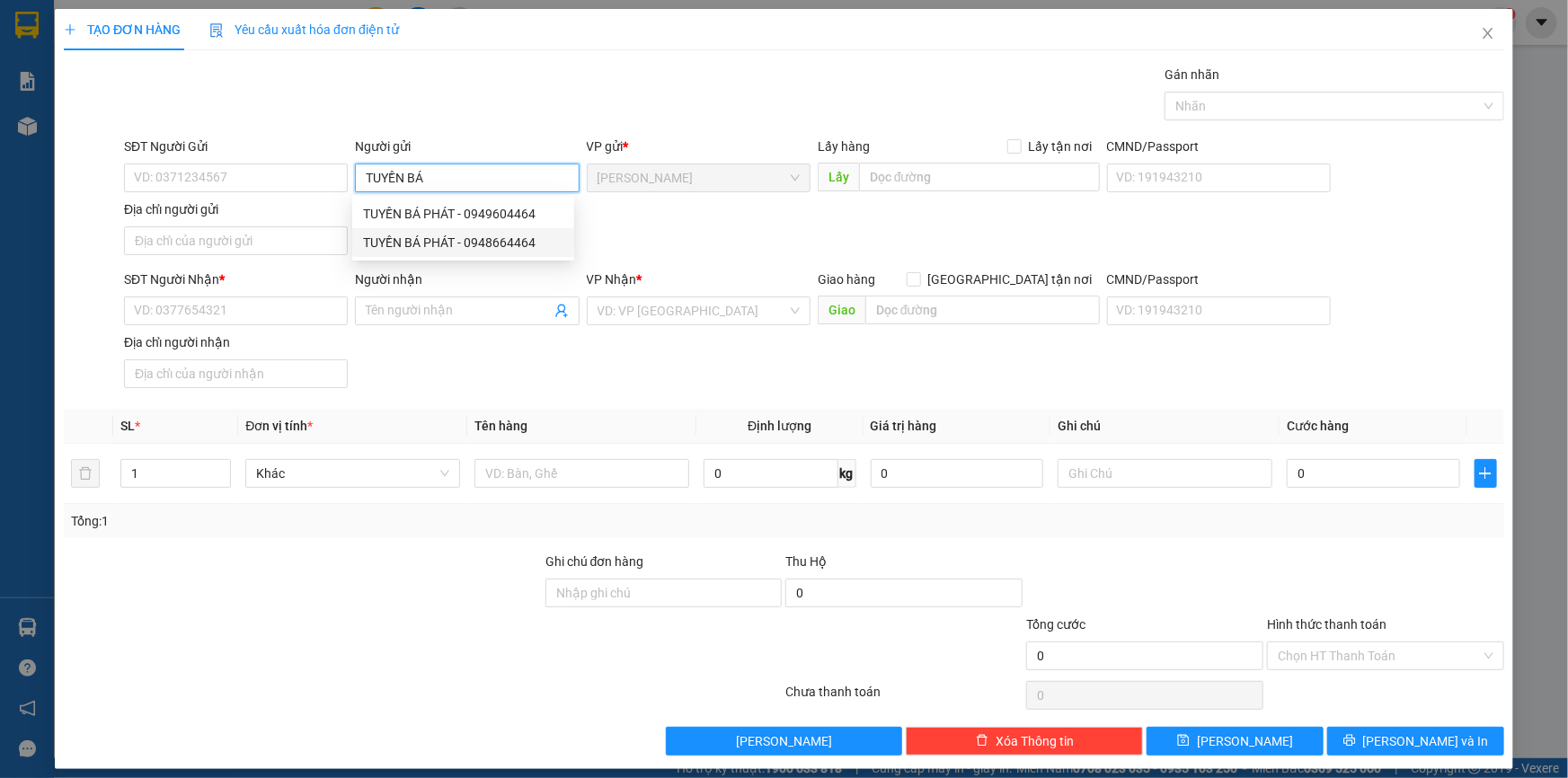
click at [497, 242] on div "TUYỀN BÁ PHÁT - 0948664464" at bounding box center [463, 242] width 200 height 20
type input "0948664464"
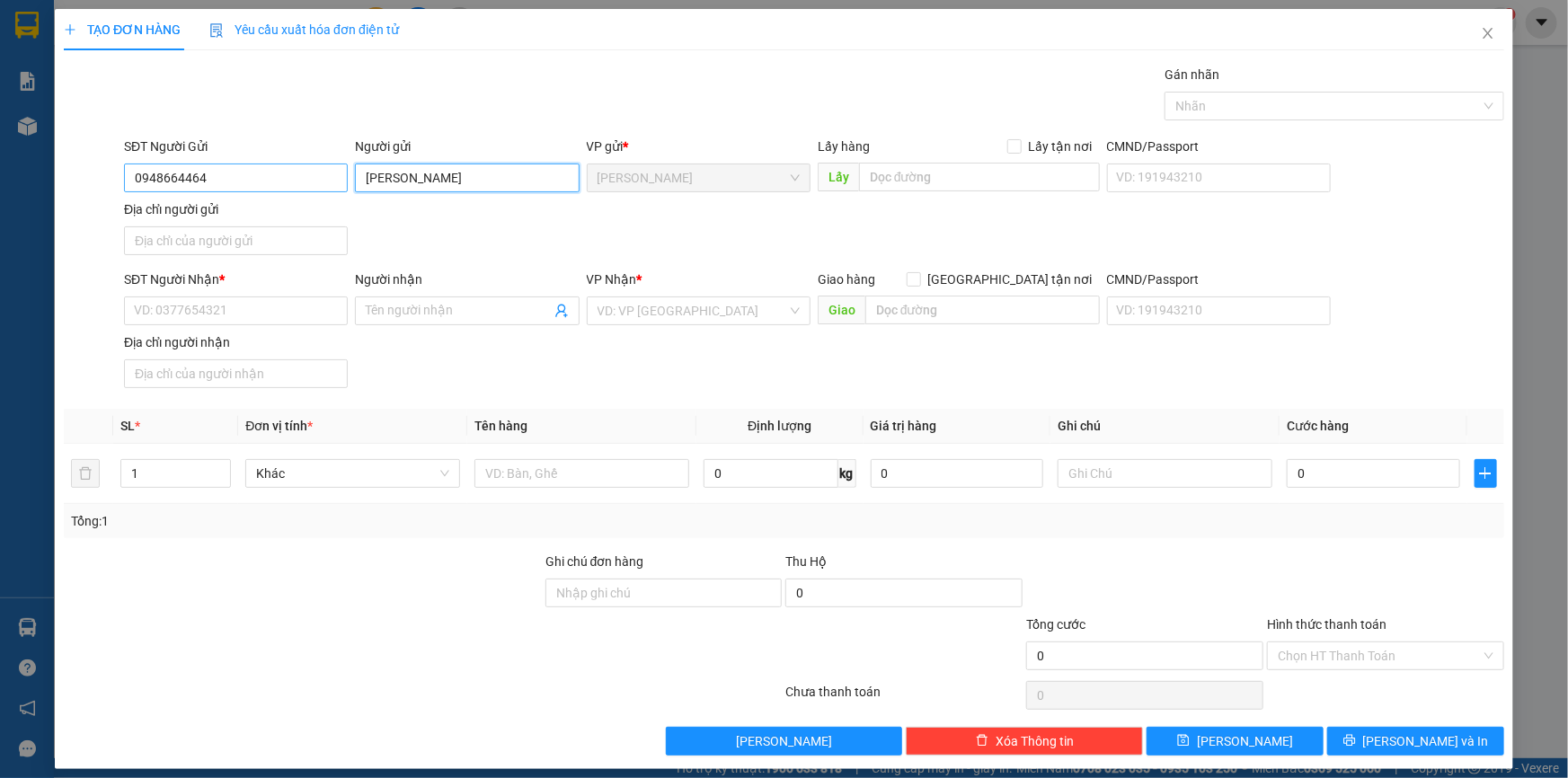
type input "[PERSON_NAME]"
click at [245, 176] on input "0948664464" at bounding box center [236, 178] width 224 height 29
click at [1488, 36] on span "Close" at bounding box center [1488, 34] width 50 height 50
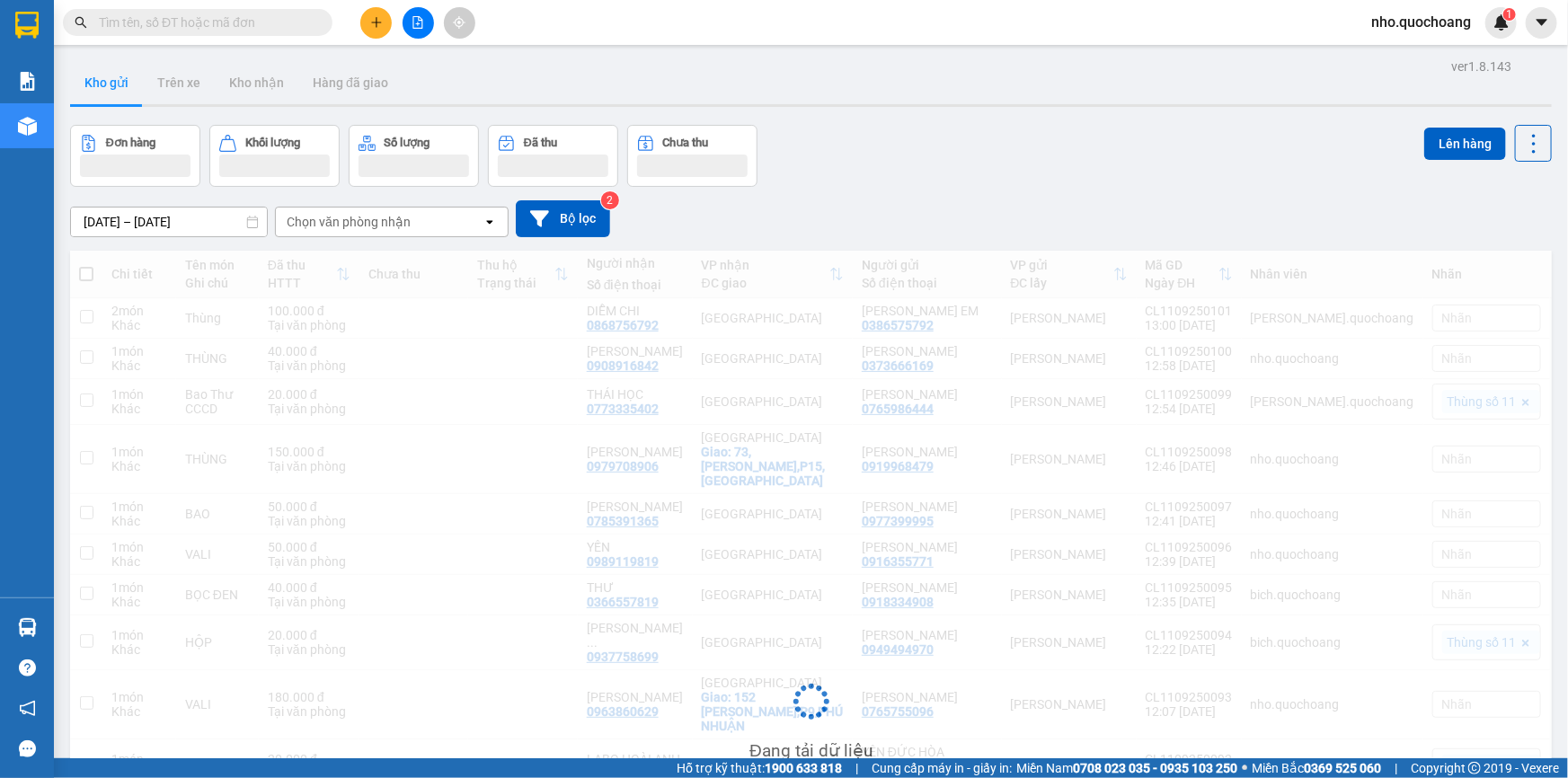
click at [373, 21] on icon "plus" at bounding box center [376, 21] width 10 height 1
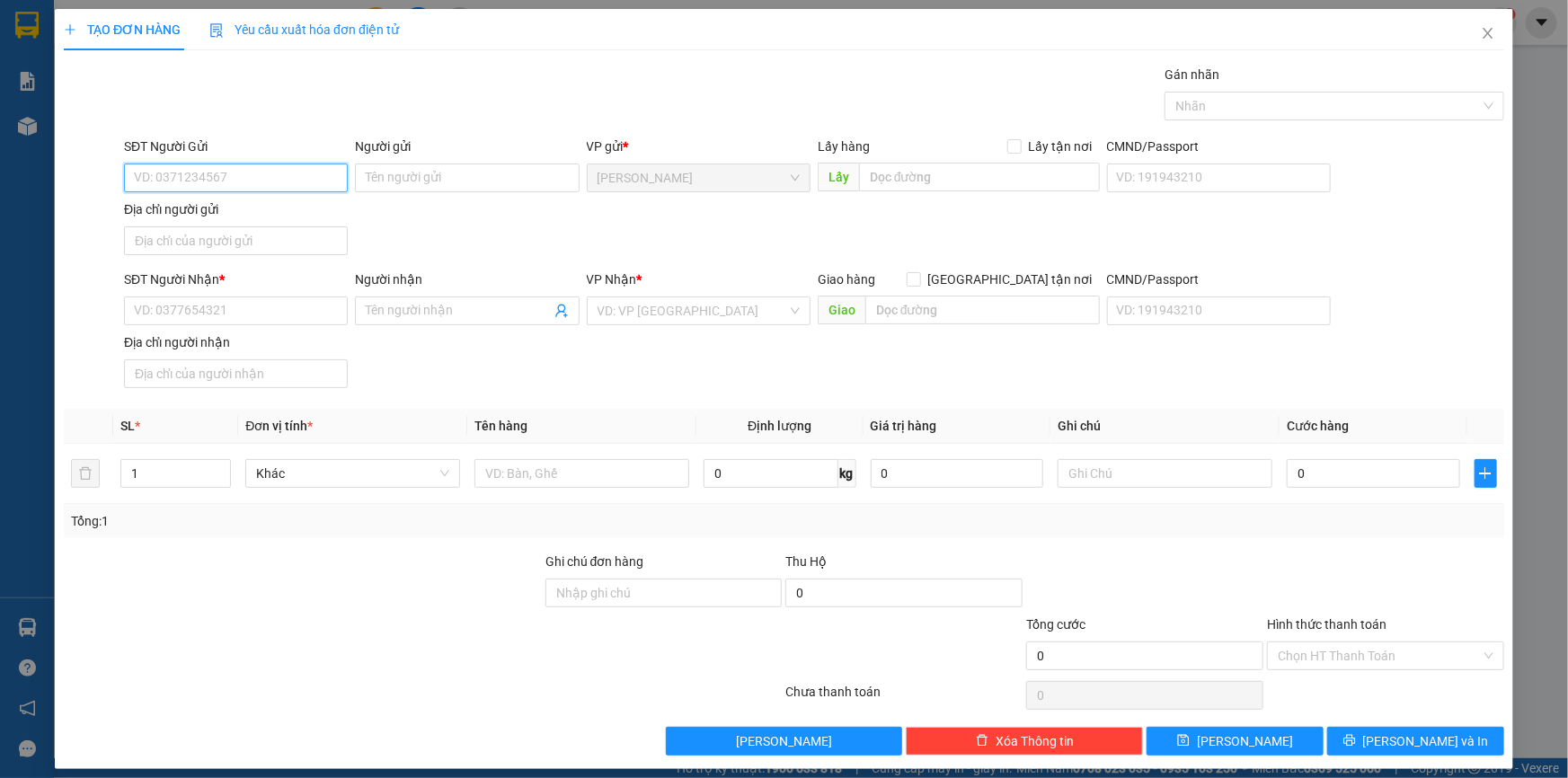
click at [211, 172] on input "SĐT Người Gửi" at bounding box center [236, 178] width 224 height 29
paste input "0948664464"
type input "0948664464"
click at [274, 214] on div "0948664464 - [PERSON_NAME]" at bounding box center [234, 213] width 200 height 20
type input "[PERSON_NAME]"
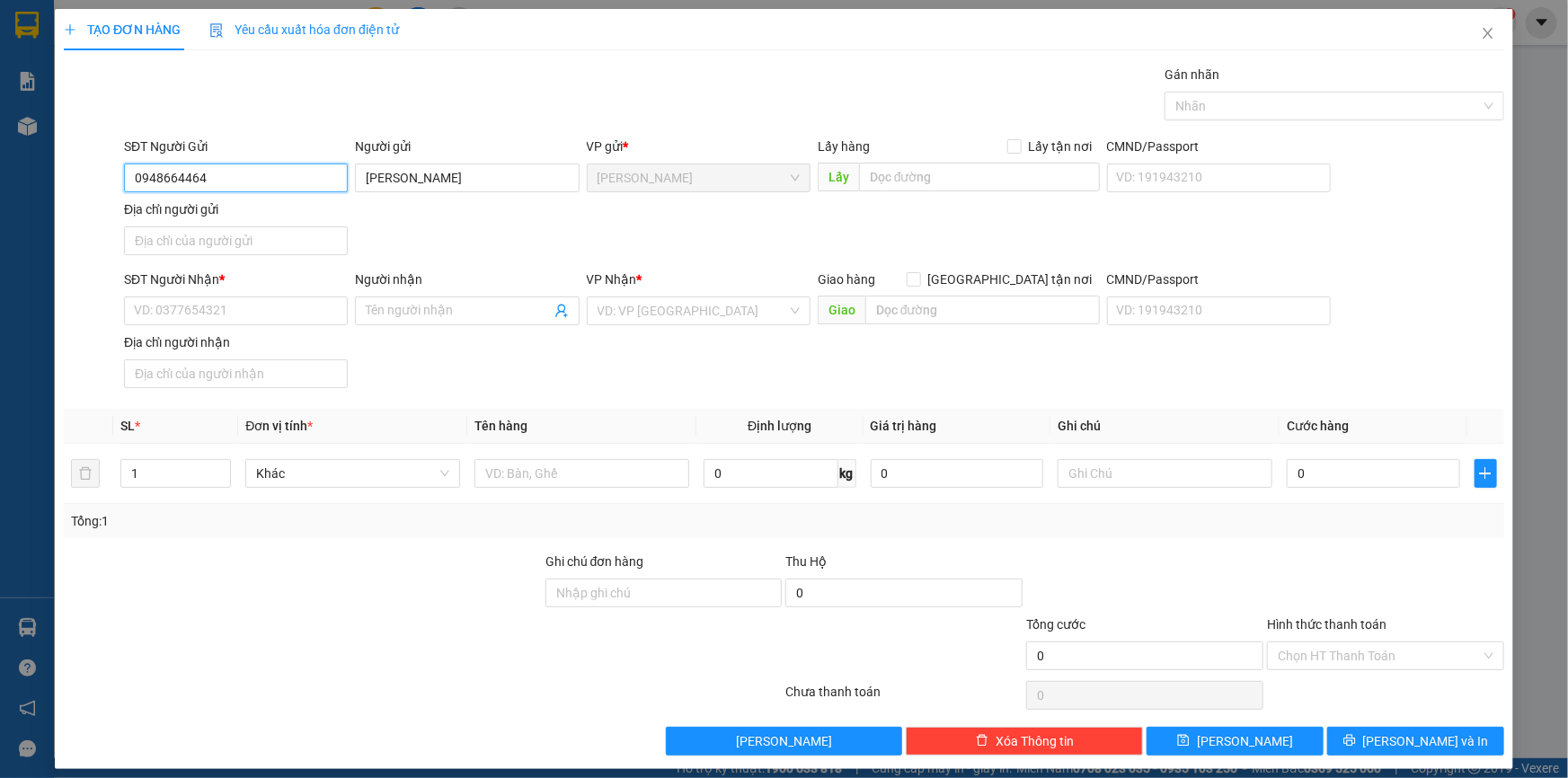
type input "0948664464"
drag, startPoint x: 229, startPoint y: 327, endPoint x: 237, endPoint y: 310, distance: 18.8
click at [227, 323] on div "SĐT Người Nhận * VD: 0377654321" at bounding box center [236, 300] width 224 height 63
click at [237, 310] on input "SĐT Người Nhận *" at bounding box center [236, 311] width 224 height 29
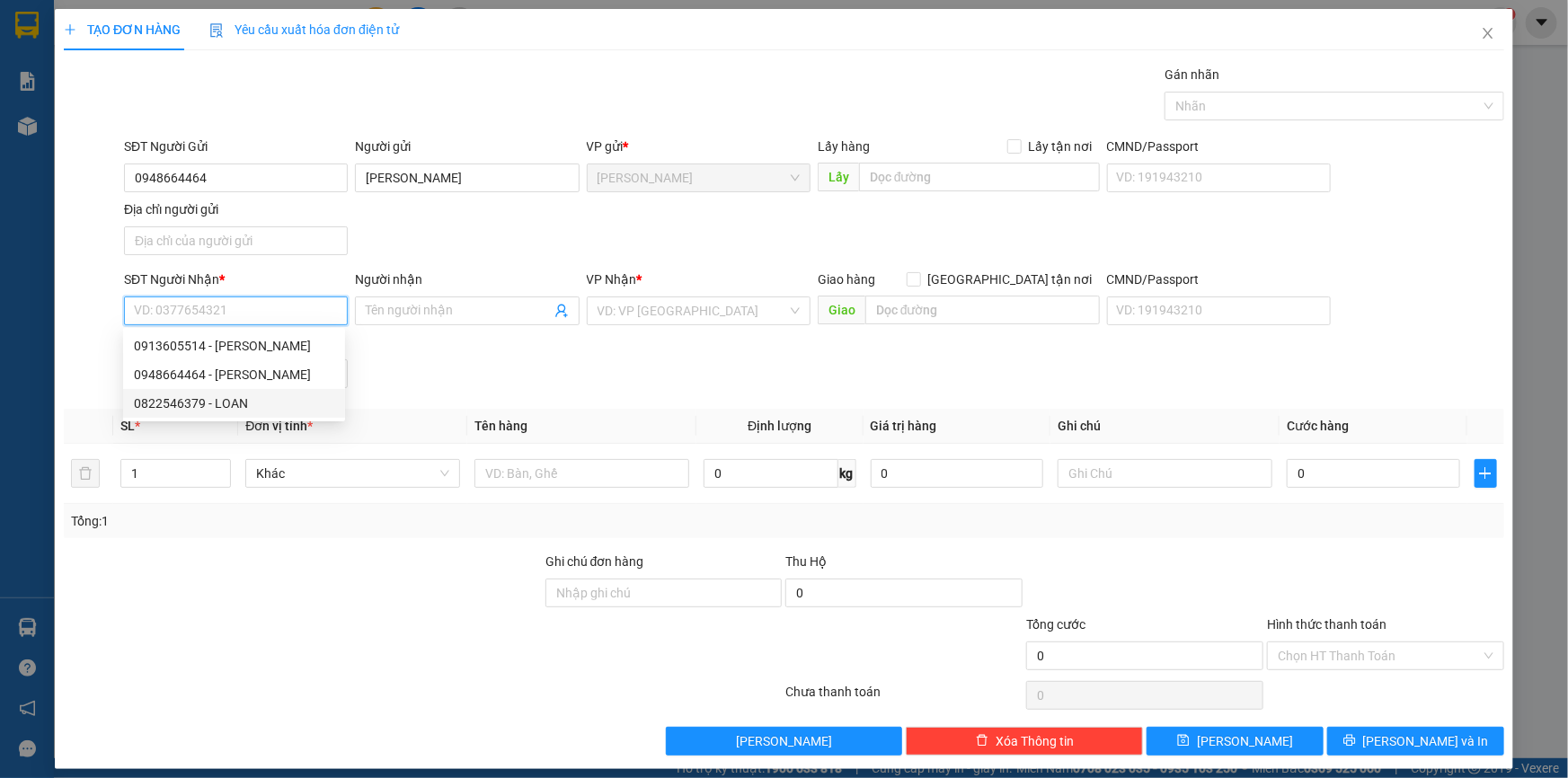
click at [237, 402] on div "0822546379 - LOAN" at bounding box center [234, 403] width 200 height 20
type input "0822546379"
type input "LOAN"
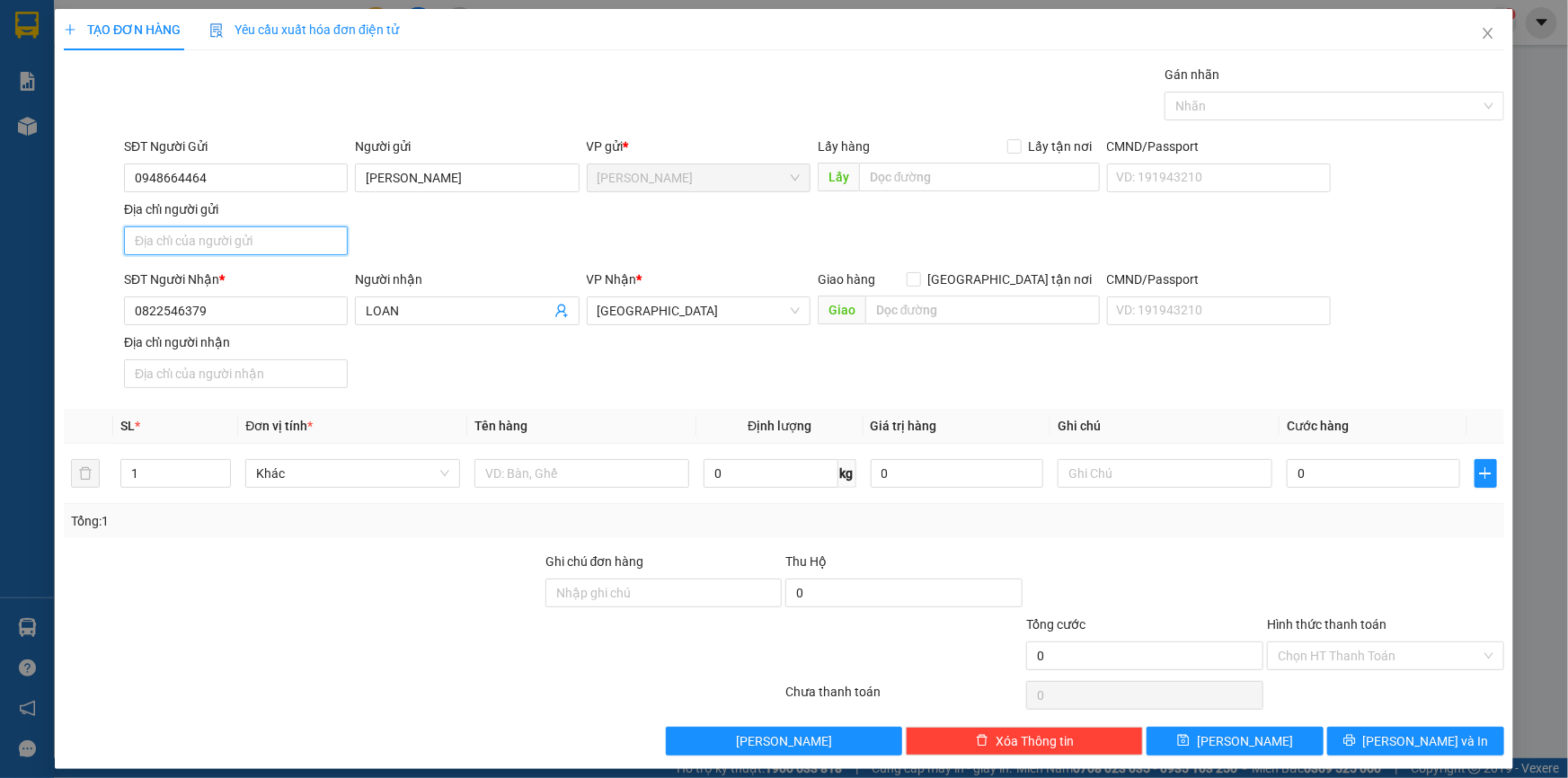
click at [226, 239] on input "Địa chỉ người gửi" at bounding box center [236, 241] width 224 height 29
click at [215, 236] on input "[PERSON_NAME],P1,TPCL,[GEOGRAPHIC_DATA]" at bounding box center [236, 241] width 224 height 29
type input "[PERSON_NAME],[PERSON_NAME] LÃNH,[GEOGRAPHIC_DATA]"
click at [135, 479] on div "1" at bounding box center [175, 473] width 111 height 36
click at [123, 483] on input "1" at bounding box center [175, 474] width 109 height 27
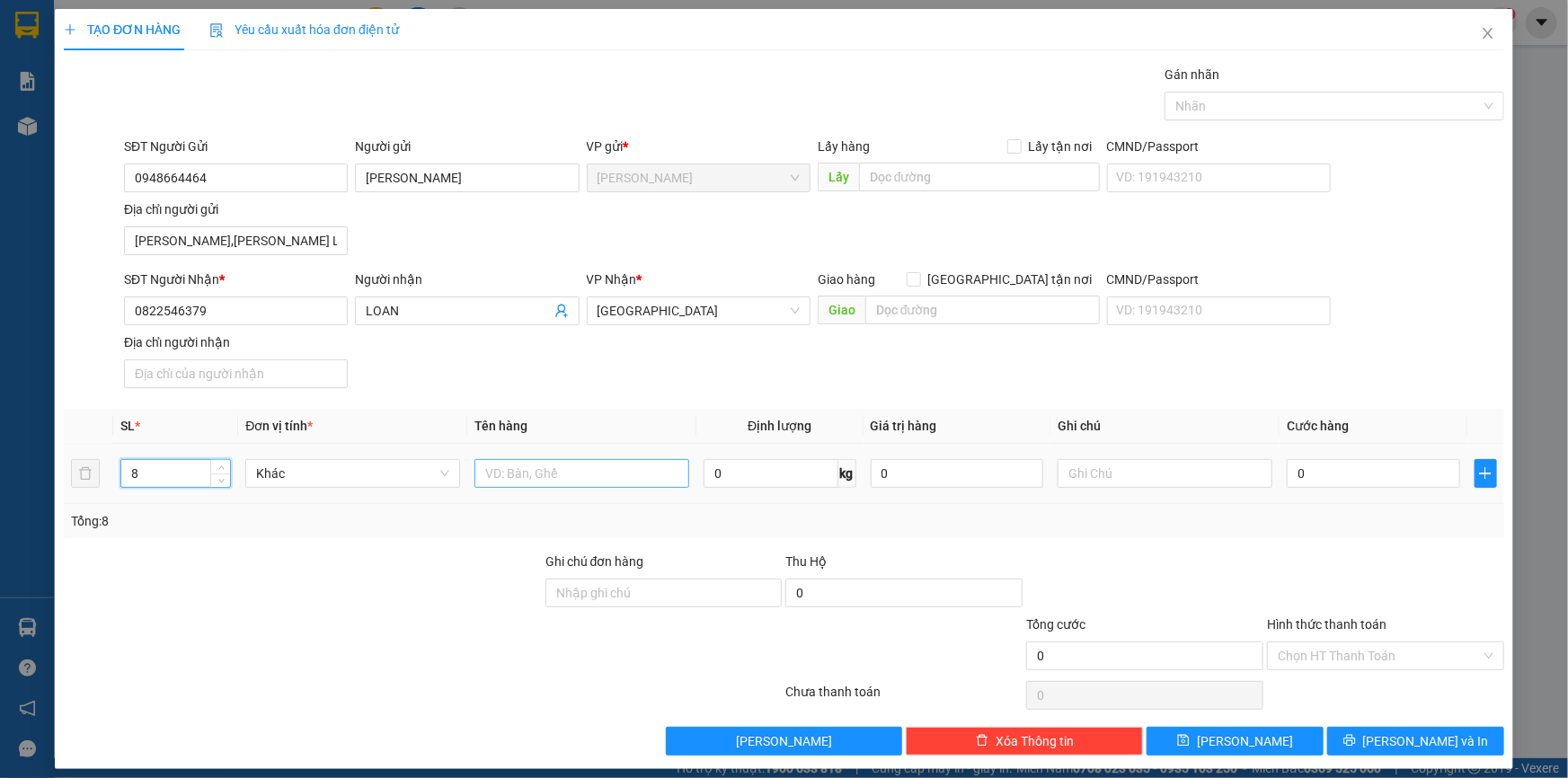
type input "8"
click at [510, 480] on input "text" at bounding box center [581, 474] width 214 height 29
type input "8 BAO"
click at [1320, 471] on input "0" at bounding box center [1373, 474] width 173 height 29
type input "4"
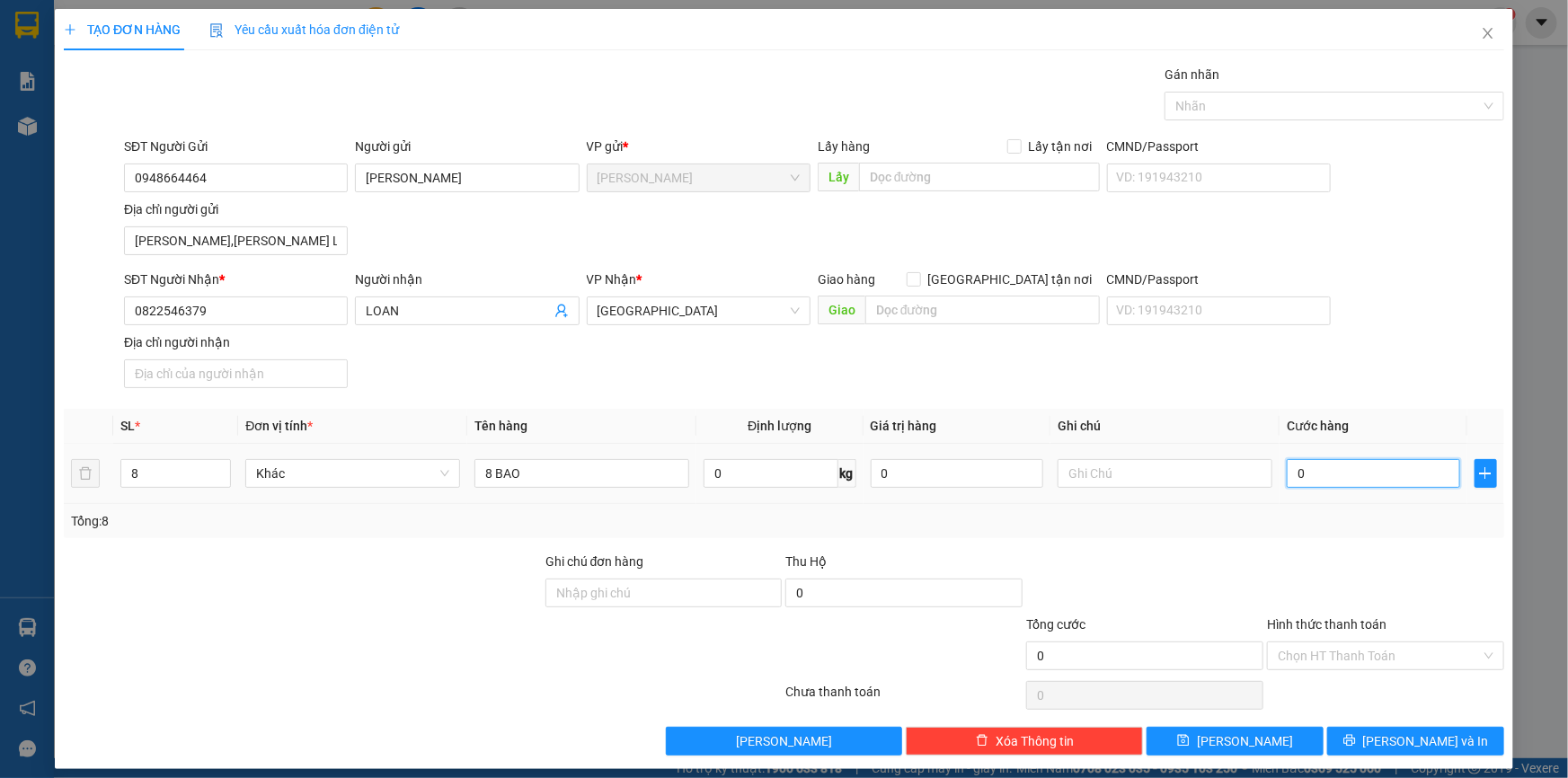
type input "4"
type input "48"
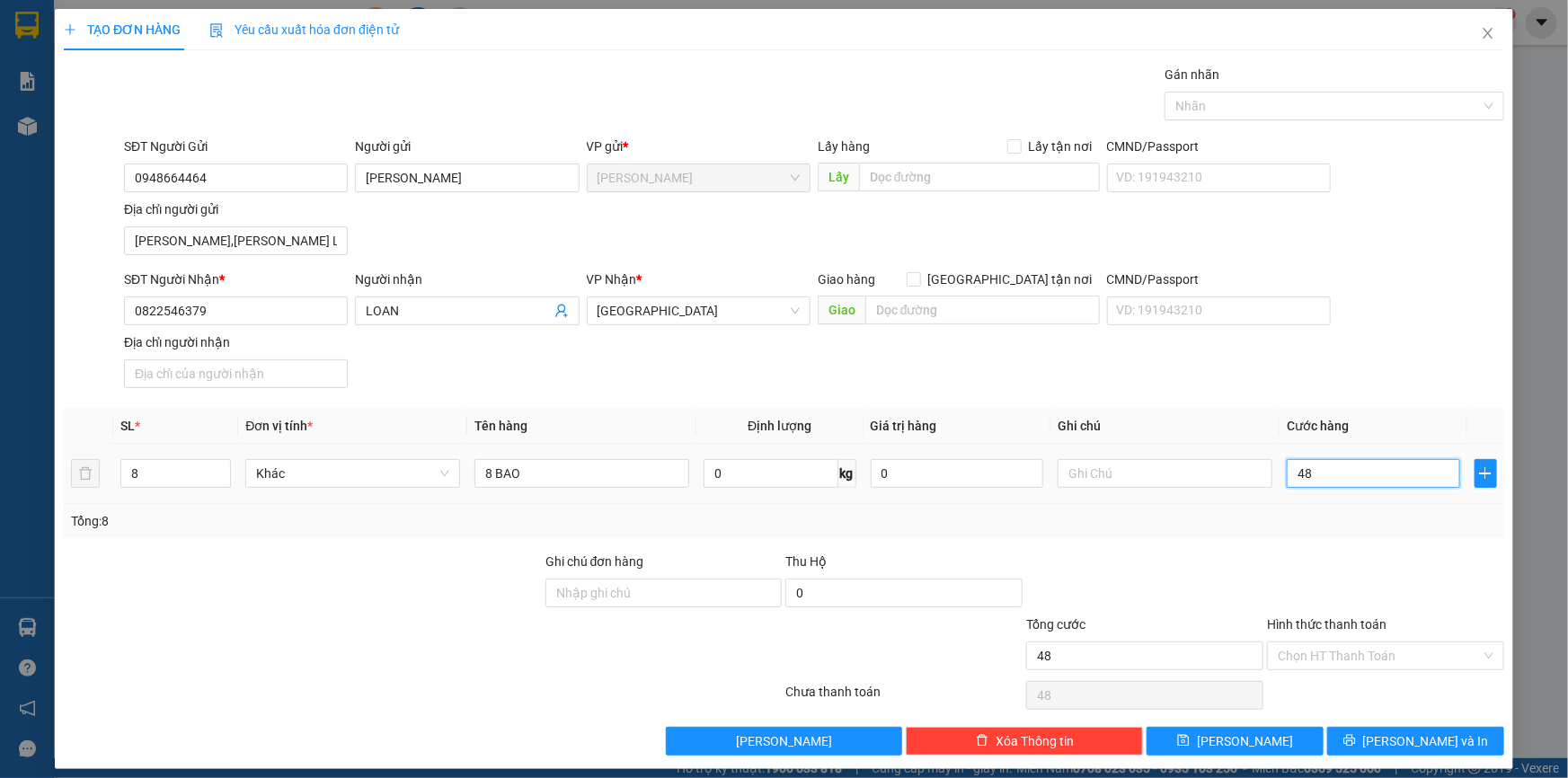
type input "480"
type input "480.000"
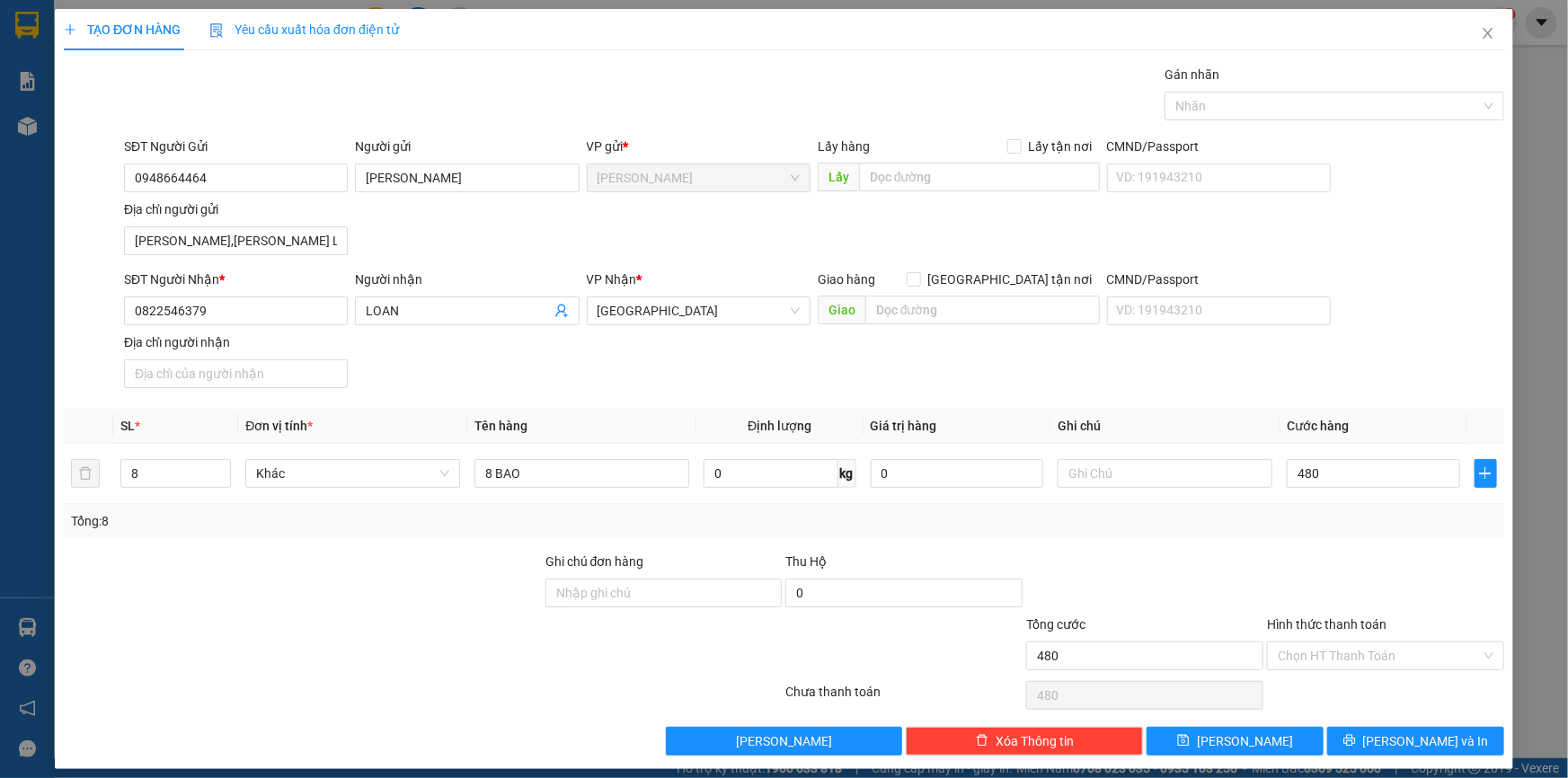
type input "480.000"
click at [1254, 509] on div "Tổng: 8" at bounding box center [784, 521] width 1440 height 35
drag, startPoint x: 1360, startPoint y: 730, endPoint x: 1328, endPoint y: 664, distance: 73.3
click at [1360, 729] on button "[PERSON_NAME] và In" at bounding box center [1415, 741] width 177 height 29
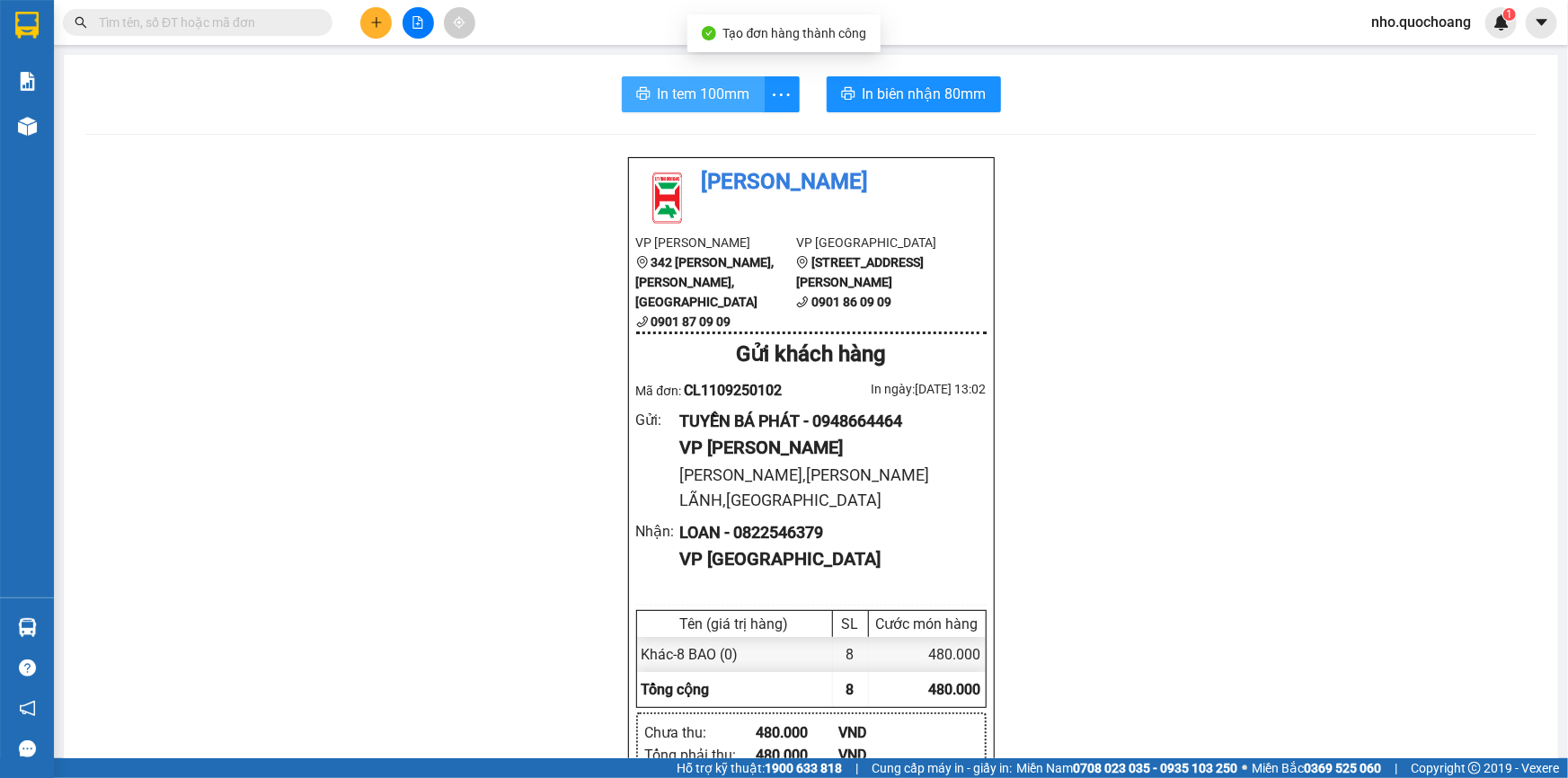
click at [701, 97] on span "In tem 100mm" at bounding box center [704, 93] width 92 height 22
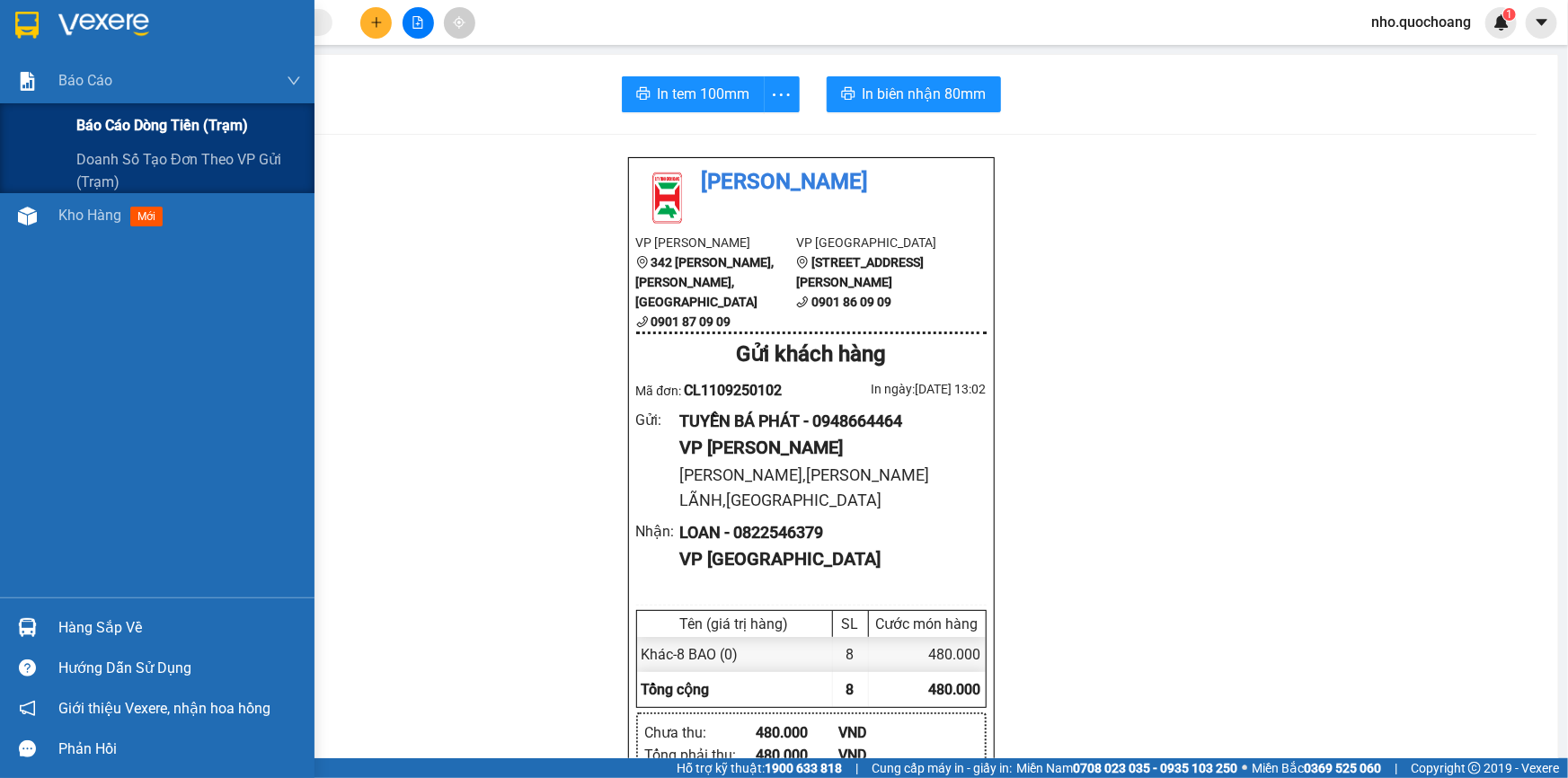
click at [110, 141] on div "Báo cáo dòng tiền (trạm)" at bounding box center [188, 125] width 225 height 45
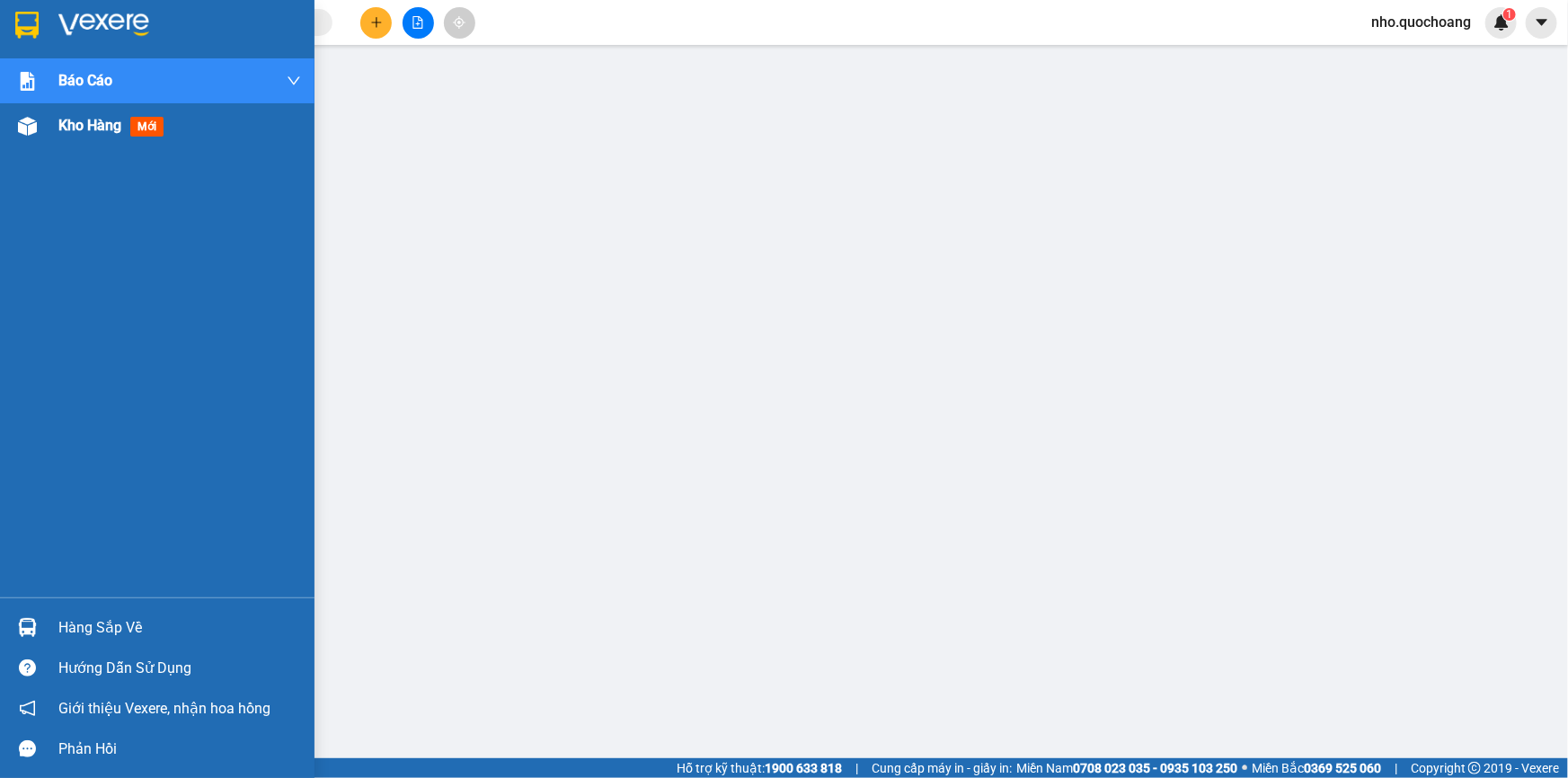
click at [48, 126] on div "Kho hàng mới" at bounding box center [157, 125] width 314 height 45
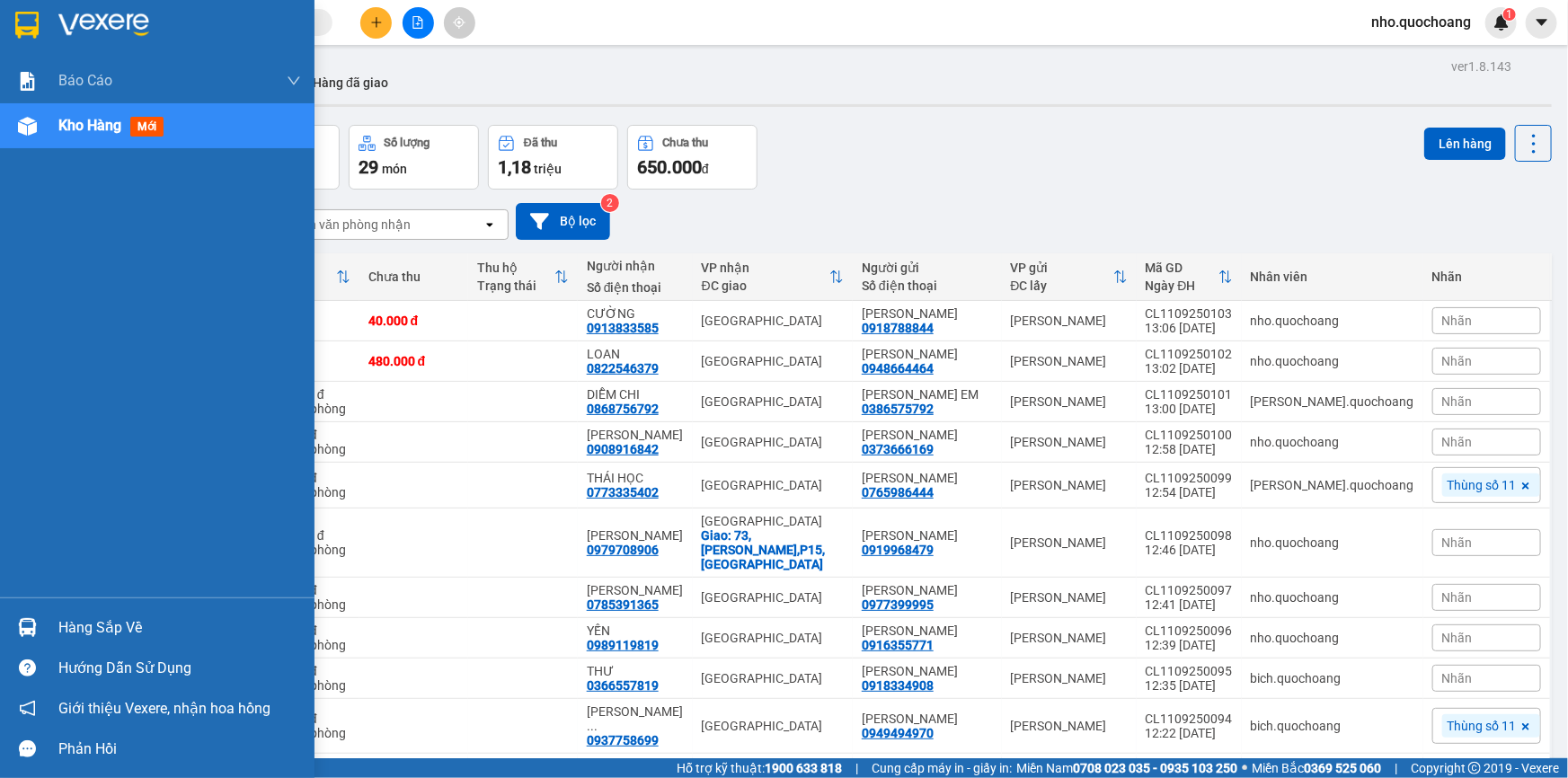
click at [114, 633] on div "Hàng sắp về" at bounding box center [180, 628] width 242 height 27
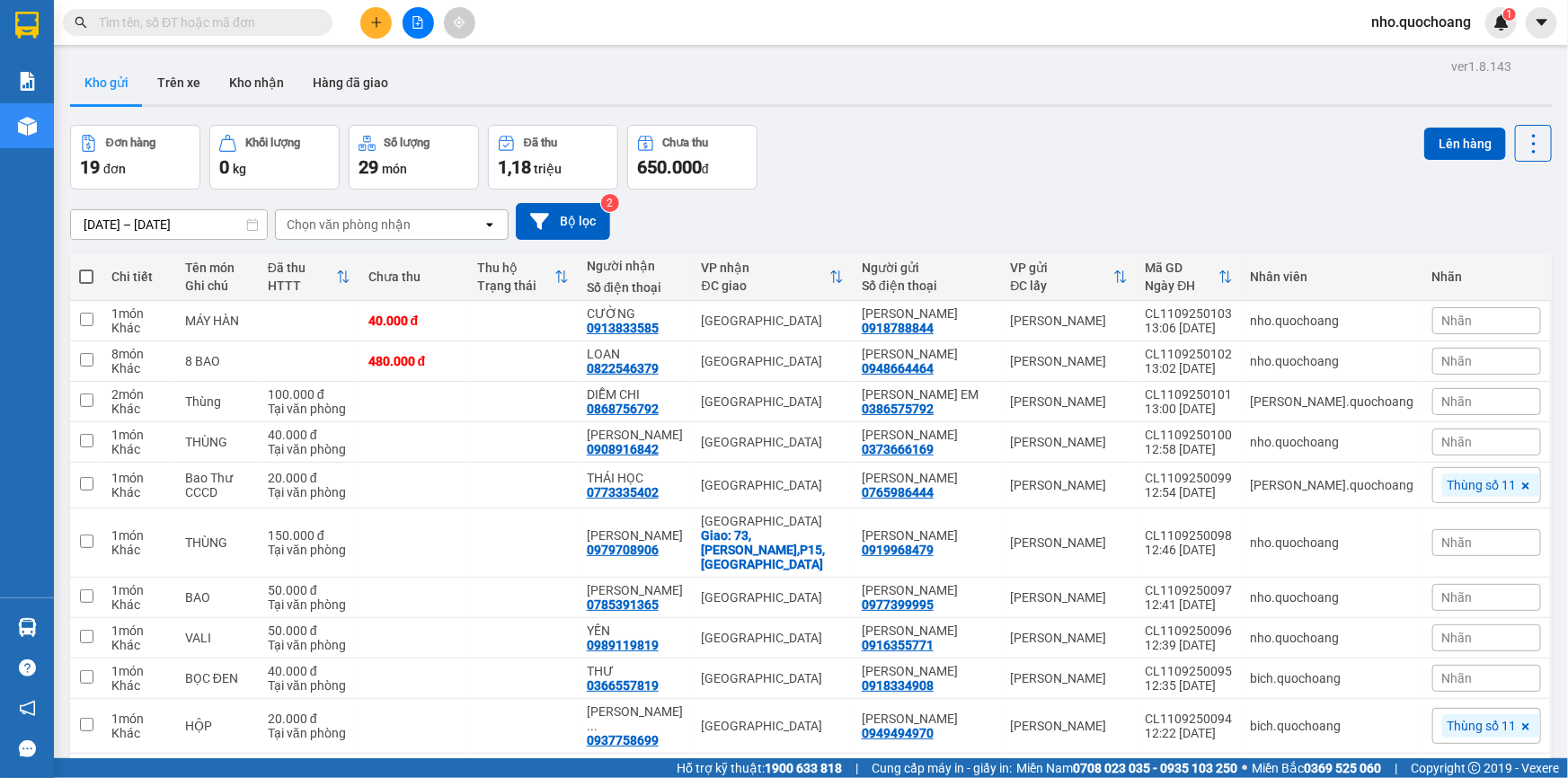
click at [919, 214] on section "Kết quả tìm kiếm ( 0 ) Bộ lọc No Data nho.quochoang 1 Báo cáo Báo cáo dòng tiền…" at bounding box center [784, 389] width 1568 height 778
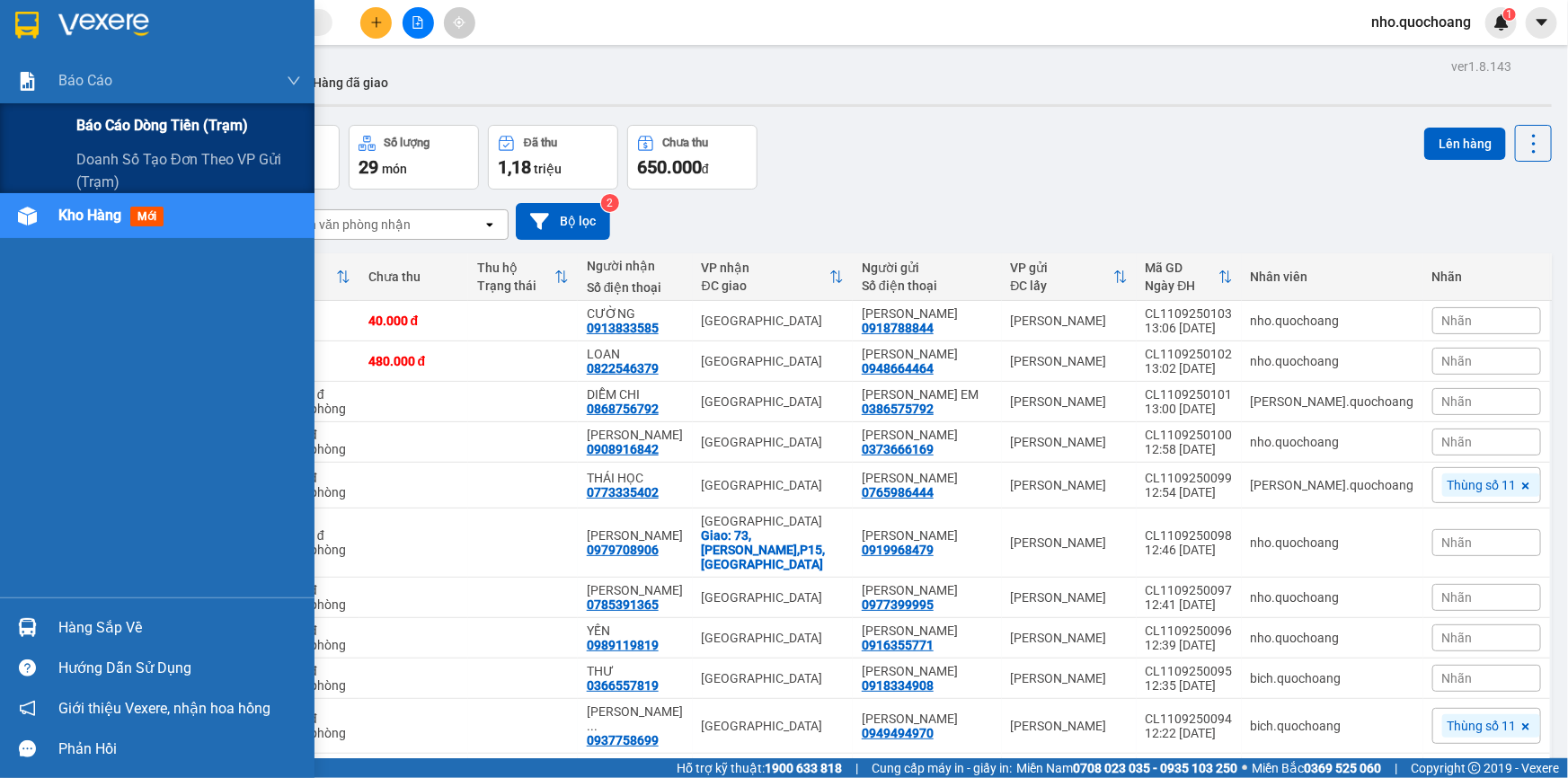
click at [121, 122] on span "Báo cáo dòng tiền (trạm)" at bounding box center [162, 125] width 172 height 22
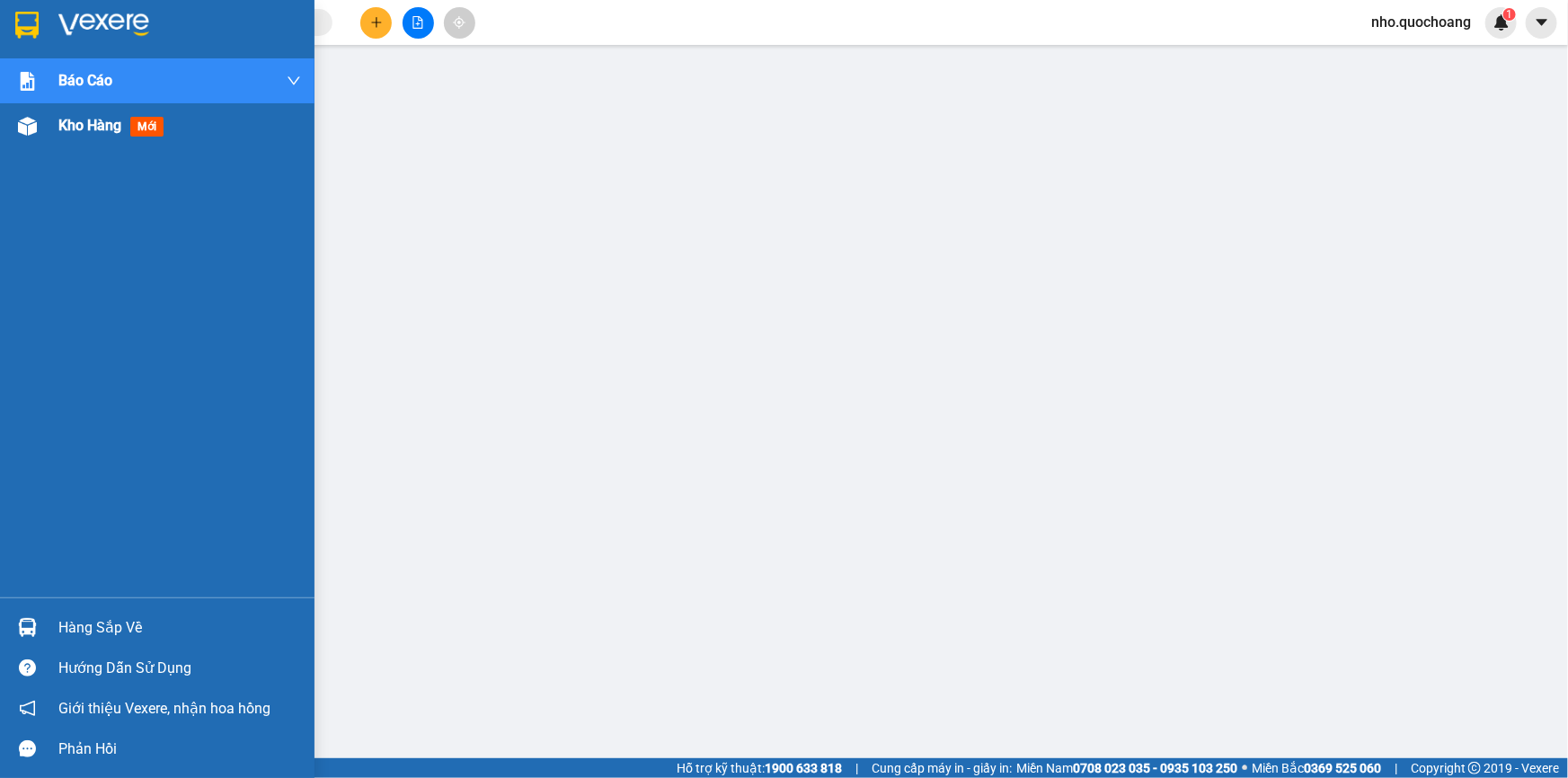
click at [37, 134] on div at bounding box center [27, 126] width 32 height 32
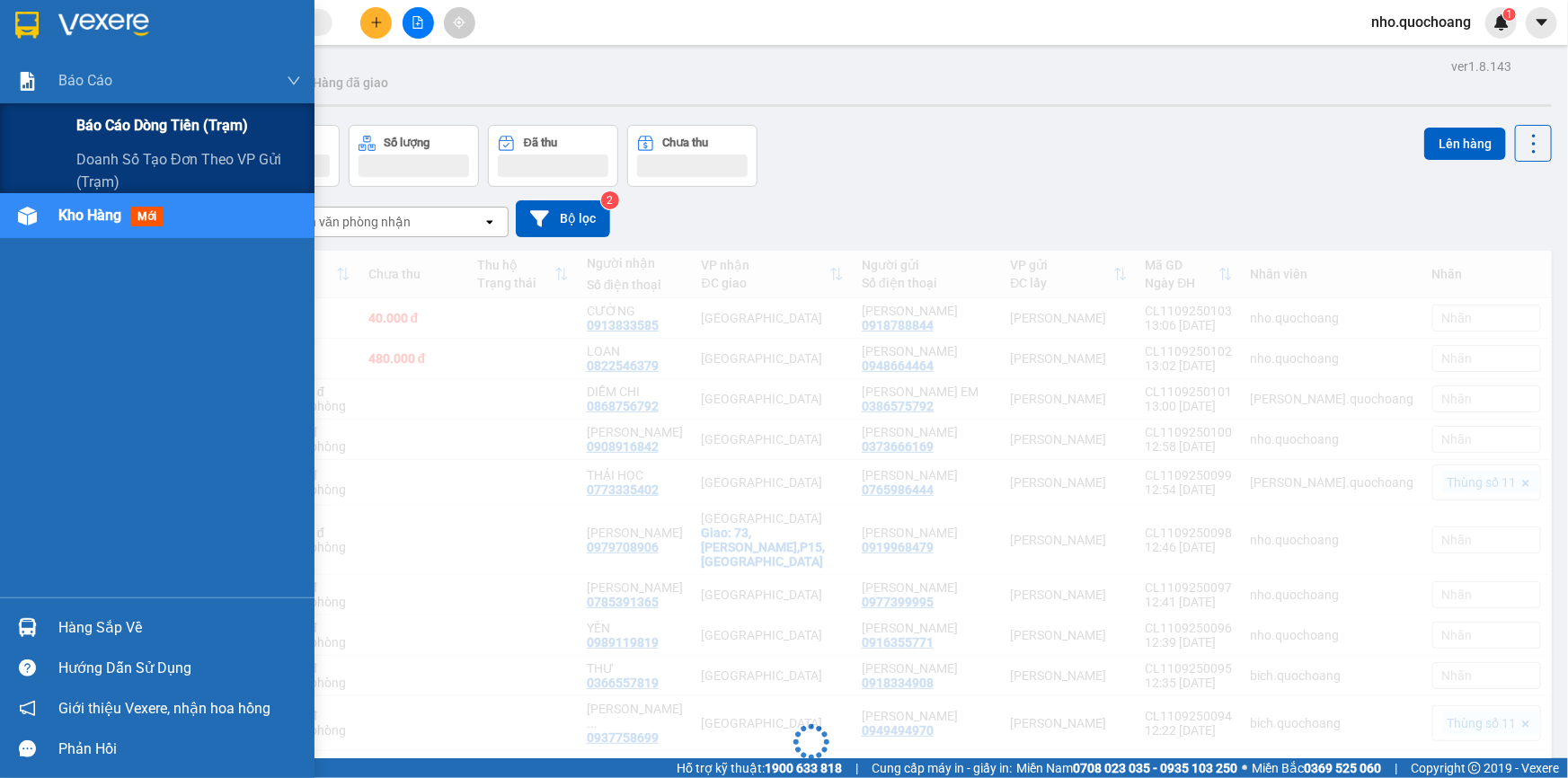
click at [115, 132] on span "Báo cáo dòng tiền (trạm)" at bounding box center [162, 125] width 172 height 22
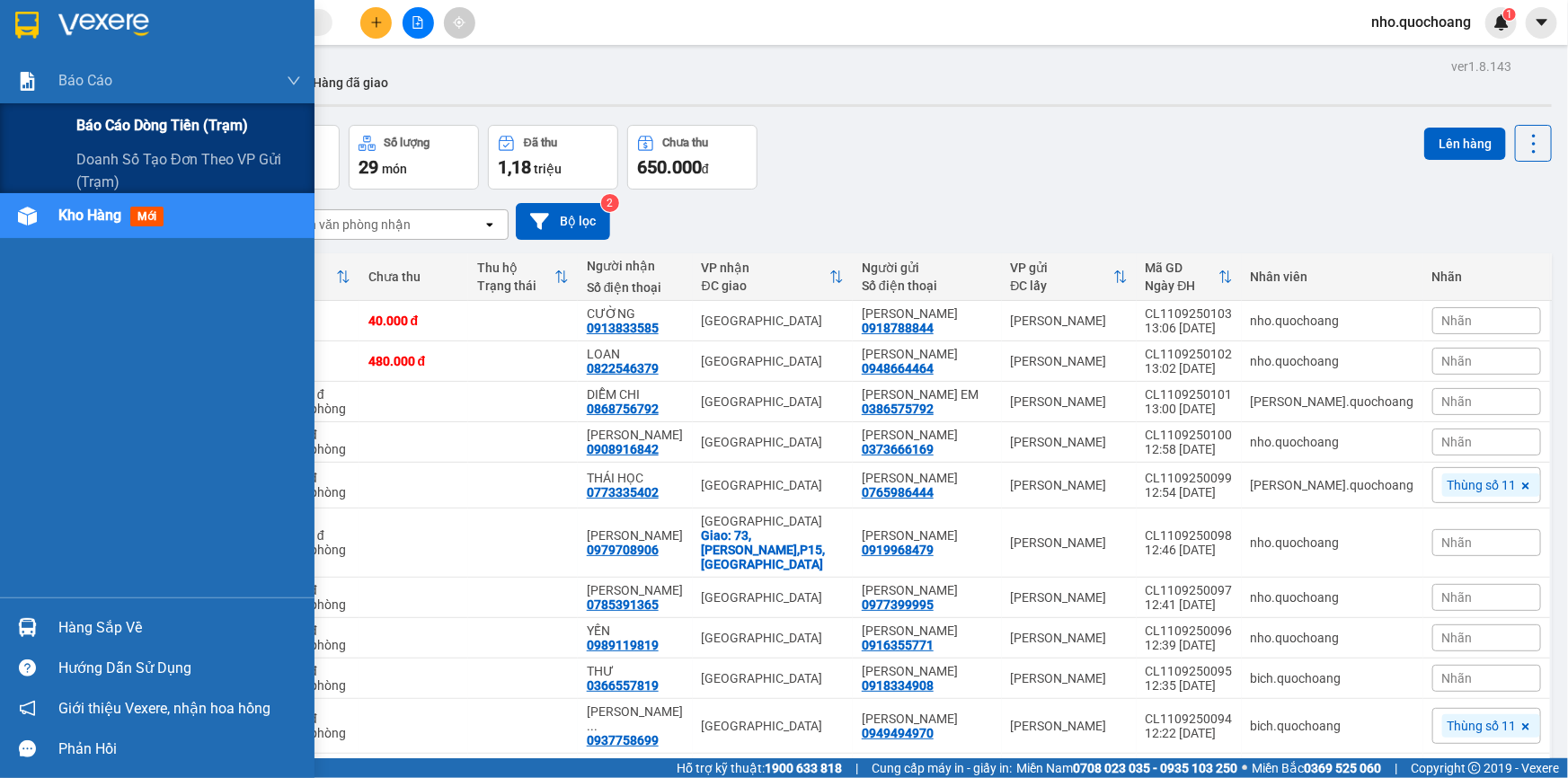
click at [124, 119] on span "Báo cáo dòng tiền (trạm)" at bounding box center [162, 125] width 172 height 22
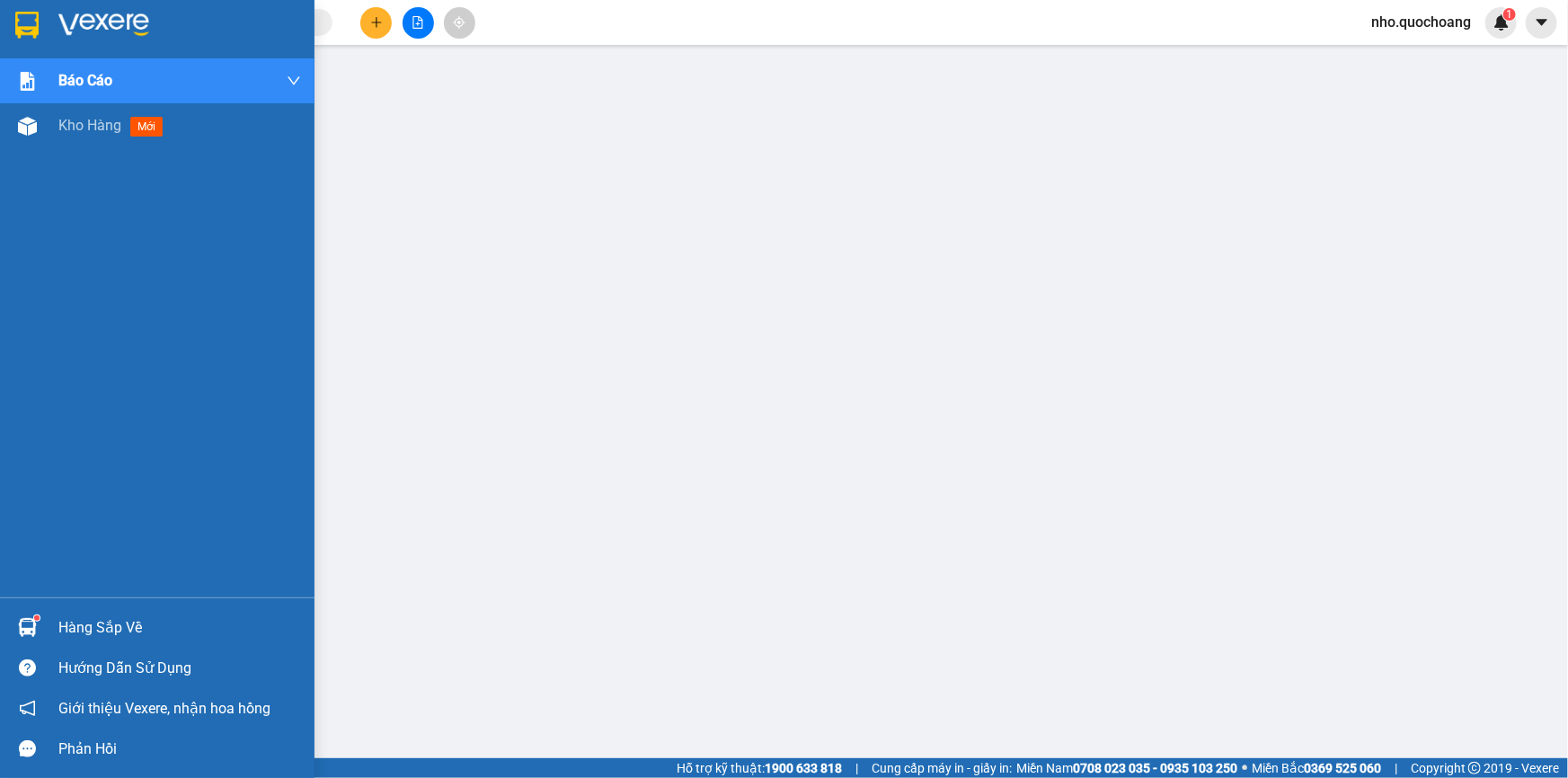
click at [68, 150] on div "Báo cáo Báo cáo dòng tiền (trạm) Doanh số tạo đơn theo VP gửi (trạm) Kho hàng m…" at bounding box center [157, 328] width 314 height 540
click at [72, 146] on div "Kho hàng mới" at bounding box center [180, 125] width 242 height 45
